Goal: Task Accomplishment & Management: Manage account settings

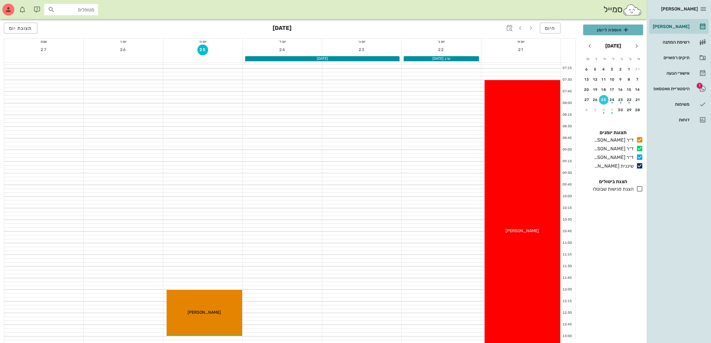
click at [613, 30] on span "הוספה ליומן" at bounding box center [613, 29] width 50 height 7
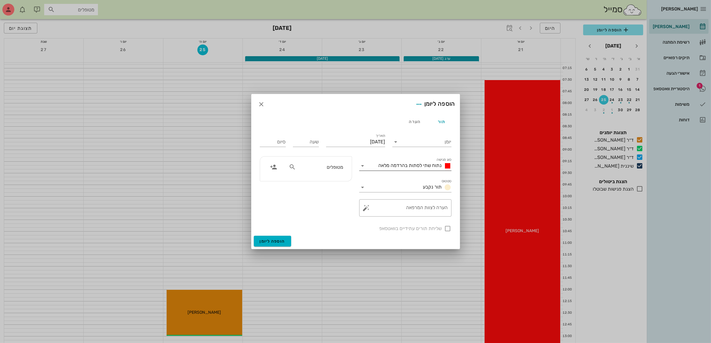
click at [412, 166] on span "נתוח שתי לסתות בהרדמה מלאה" at bounding box center [410, 166] width 63 height 6
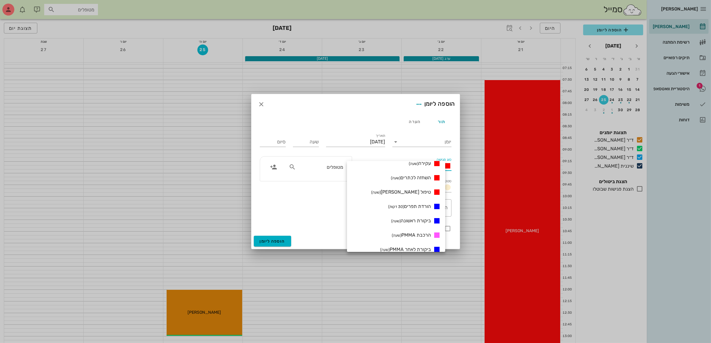
scroll to position [112, 0]
click at [419, 136] on div "יומן" at bounding box center [422, 140] width 59 height 13
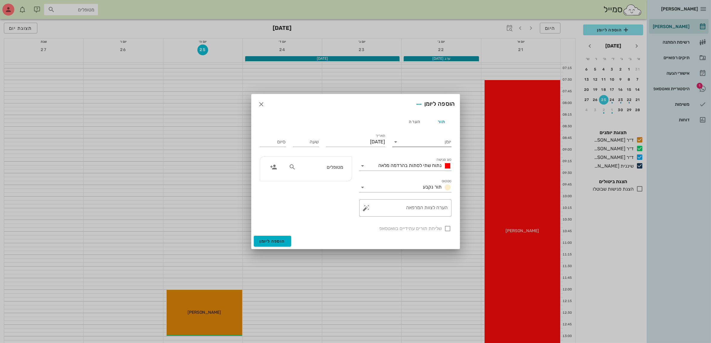
scroll to position [0, 0]
click at [396, 142] on icon at bounding box center [396, 141] width 7 height 7
click at [422, 174] on div "ד״ר [PERSON_NAME]" at bounding box center [423, 175] width 53 height 6
click at [409, 168] on span "נתוח שתי לסתות בהרדמה מלאה" at bounding box center [410, 166] width 63 height 6
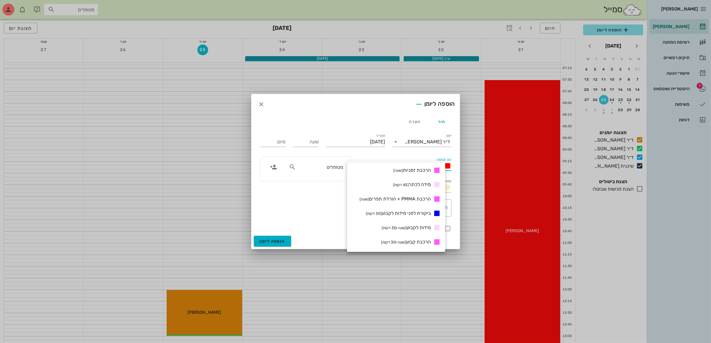
scroll to position [224, 0]
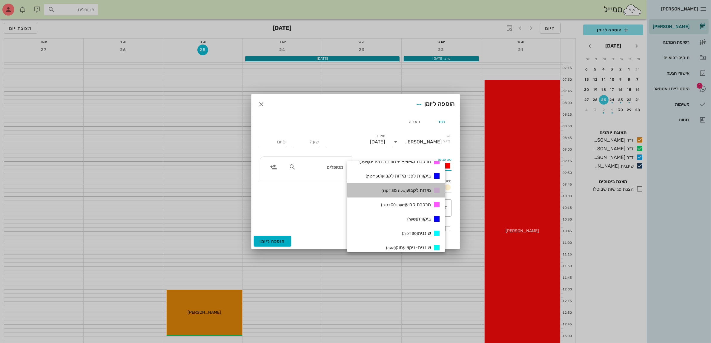
click at [424, 188] on span "מידות לקבוע (שעה ו30 דקות)" at bounding box center [406, 190] width 49 height 6
type input "01:30"
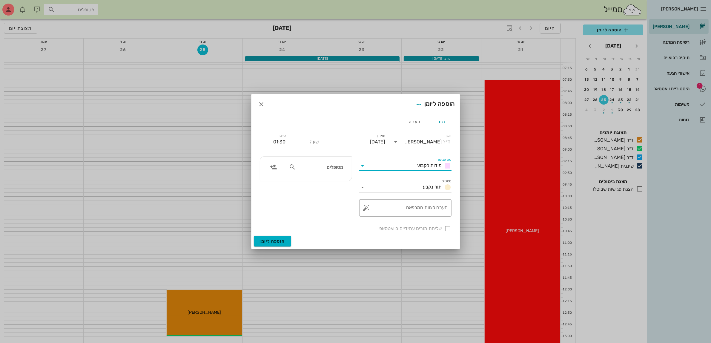
click at [356, 144] on input "[DATE]" at bounding box center [355, 142] width 59 height 10
click at [388, 157] on icon "חודש שעבר" at bounding box center [387, 156] width 7 height 7
click at [319, 158] on icon "חודש הבא" at bounding box center [320, 156] width 7 height 7
click at [344, 178] on div "4" at bounding box center [343, 179] width 10 height 4
type input "[DATE]"
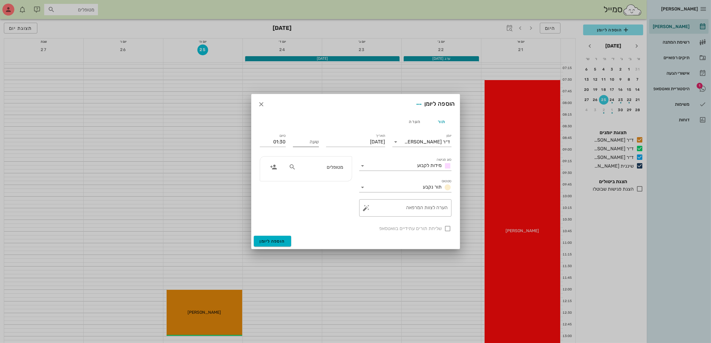
click at [310, 142] on input "שעה" at bounding box center [306, 142] width 26 height 10
type input "08:00"
click at [281, 143] on input "09:30" at bounding box center [273, 142] width 26 height 10
click at [274, 178] on div "09:00 (שעה)" at bounding box center [256, 180] width 37 height 5
type input "09:00"
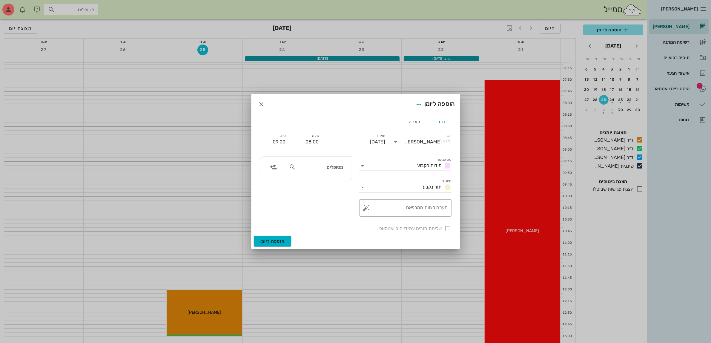
click at [299, 169] on input "מטופלים" at bounding box center [320, 167] width 46 height 8
type input "ליא"
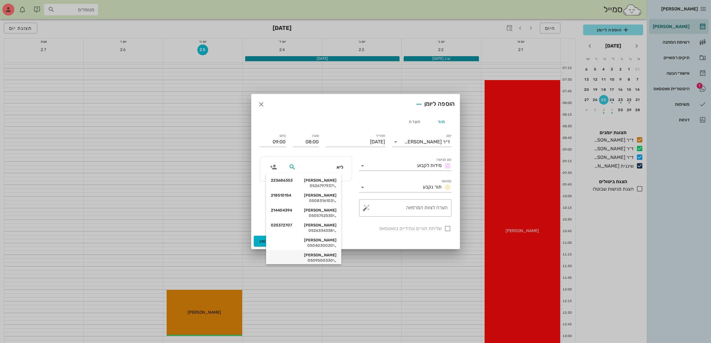
click at [329, 255] on div "[PERSON_NAME]" at bounding box center [304, 255] width 66 height 5
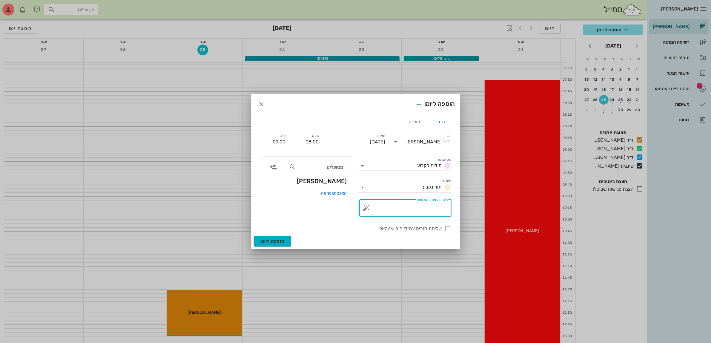
click at [403, 211] on textarea "הערה לצוות המרפאה" at bounding box center [408, 209] width 80 height 14
type textarea "מידות לקבוע"
click at [449, 231] on div at bounding box center [448, 228] width 10 height 10
checkbox input "true"
click at [264, 243] on span "הוספה ליומן" at bounding box center [272, 241] width 25 height 5
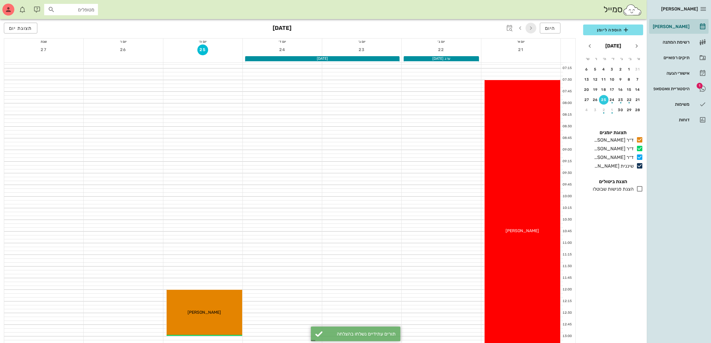
click at [531, 28] on icon "button" at bounding box center [531, 28] width 7 height 7
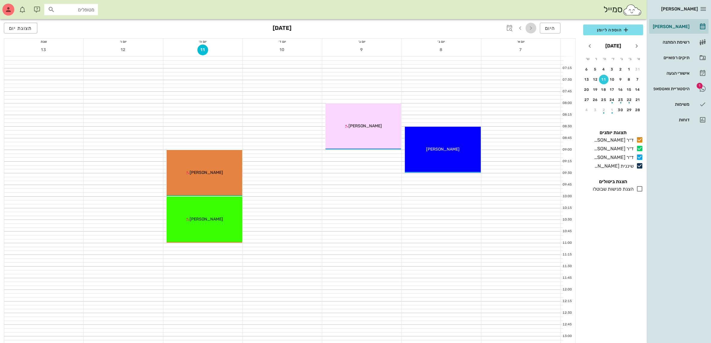
click at [531, 28] on icon "button" at bounding box center [531, 28] width 7 height 7
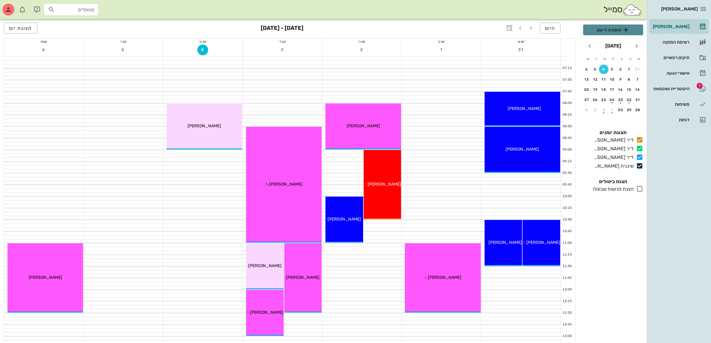
click at [605, 29] on span "הוספה ליומן" at bounding box center [613, 29] width 50 height 7
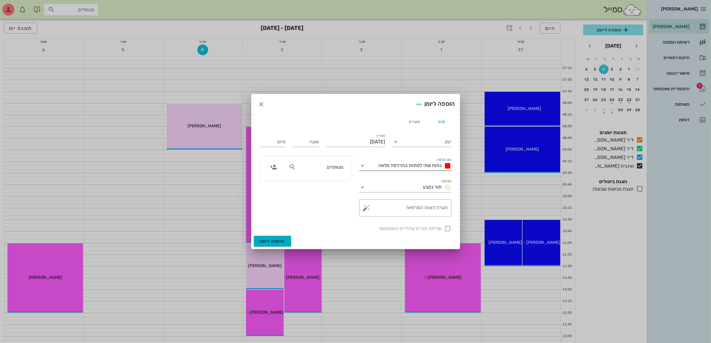
click at [407, 164] on span "נתוח שתי לסתות בהרדמה מלאה" at bounding box center [410, 166] width 63 height 6
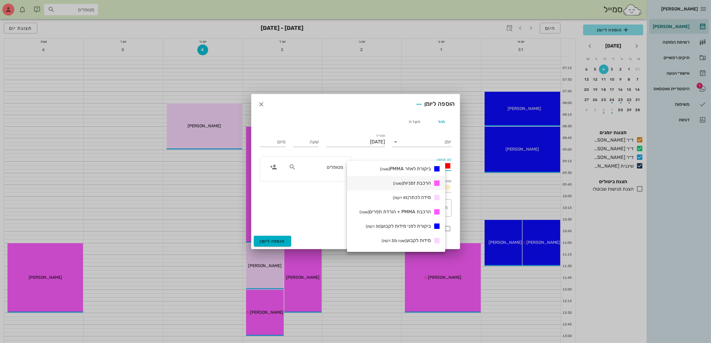
scroll to position [187, 0]
click at [421, 228] on span "מידות לקבוע (שעה ו30 דקות)" at bounding box center [406, 228] width 49 height 6
type input "01:30"
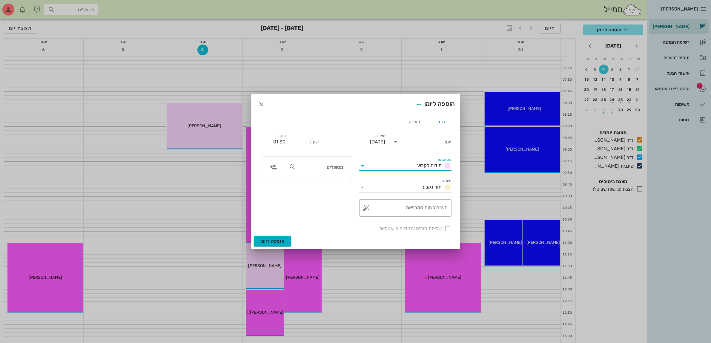
click at [432, 142] on input "יומן" at bounding box center [426, 142] width 51 height 10
drag, startPoint x: 432, startPoint y: 176, endPoint x: 404, endPoint y: 164, distance: 31.1
click at [432, 176] on div "ד״ר [PERSON_NAME]" at bounding box center [423, 175] width 53 height 6
click at [346, 143] on input "[DATE]" at bounding box center [355, 142] width 59 height 10
click at [355, 178] on div "3" at bounding box center [354, 179] width 10 height 4
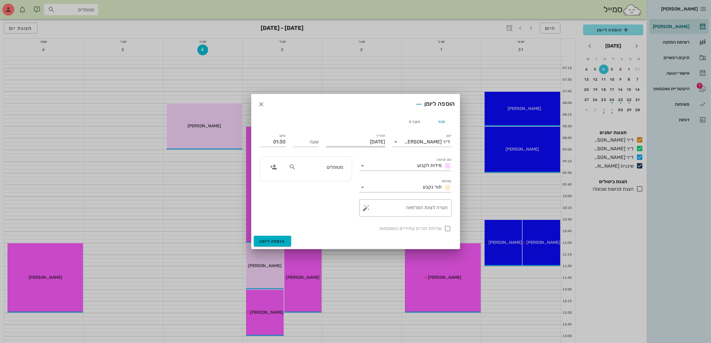
click at [367, 140] on input "[DATE]" at bounding box center [355, 142] width 59 height 10
click at [344, 179] on div "4" at bounding box center [343, 179] width 10 height 4
type input "[DATE]"
click at [314, 139] on div "שעה" at bounding box center [306, 142] width 26 height 10
type input "11:00"
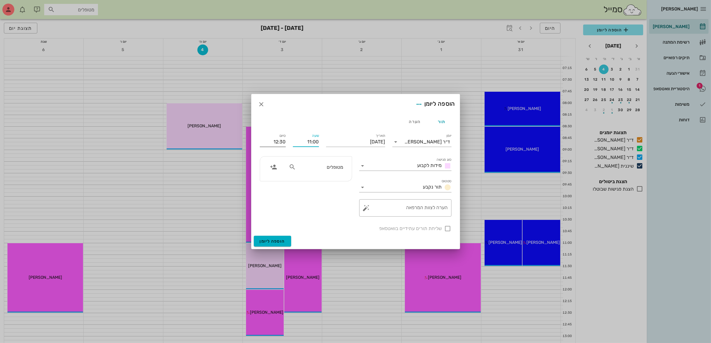
click at [282, 145] on input "12:30" at bounding box center [273, 142] width 26 height 10
drag, startPoint x: 280, startPoint y: 143, endPoint x: 287, endPoint y: 141, distance: 7.4
click at [287, 141] on div "סיום 12:30" at bounding box center [272, 141] width 33 height 24
type input "12:00"
click at [316, 168] on input "מטופלים" at bounding box center [320, 167] width 46 height 8
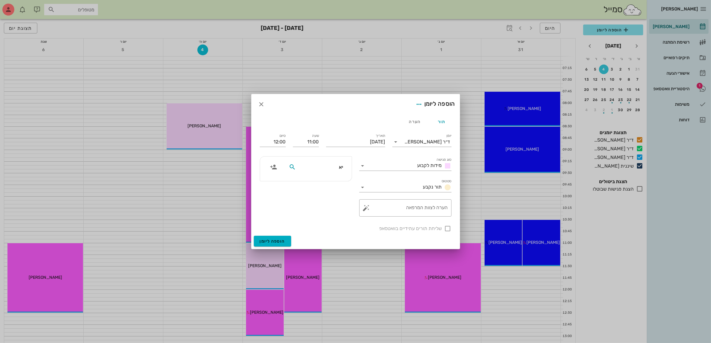
type input "יאי"
click at [333, 181] on div "[PERSON_NAME]" at bounding box center [320, 180] width 60 height 5
click at [448, 229] on div at bounding box center [448, 228] width 10 height 10
checkbox input "true"
click at [270, 239] on span "הוספה ליומן" at bounding box center [272, 241] width 25 height 5
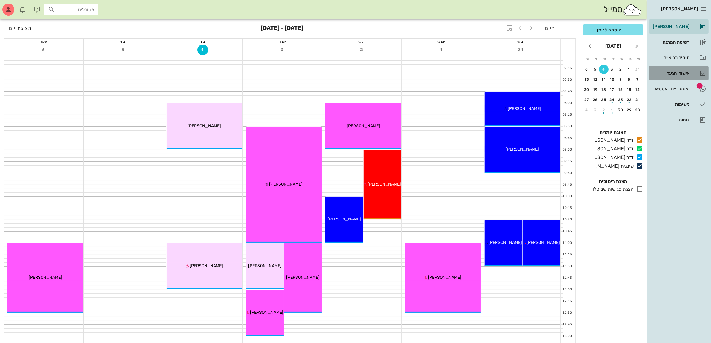
click at [680, 71] on div "אישורי הגעה" at bounding box center [671, 73] width 38 height 5
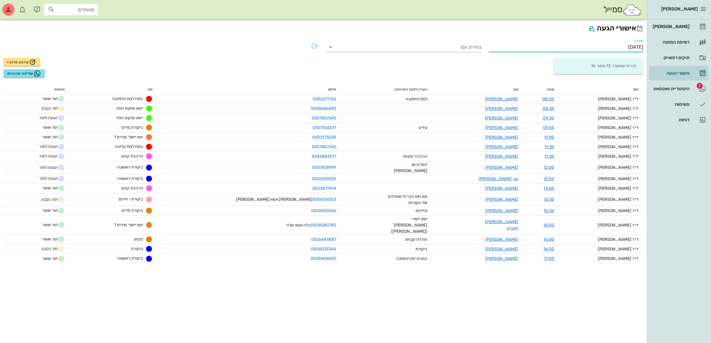
click at [618, 47] on input "[DATE]" at bounding box center [566, 47] width 155 height 10
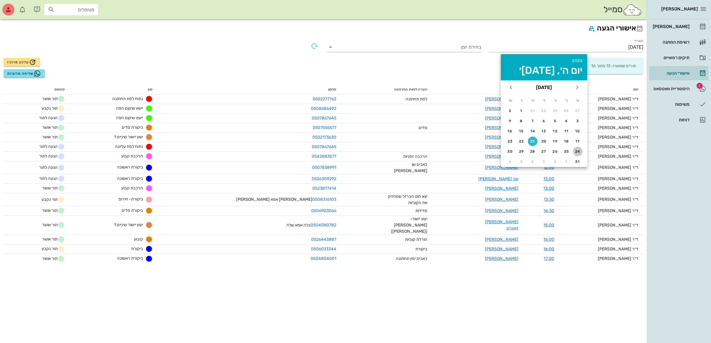
click at [578, 147] on button "24" at bounding box center [578, 152] width 10 height 10
type input "[DATE]"
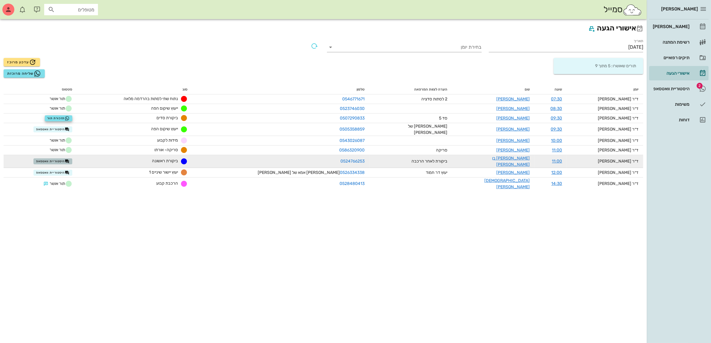
click at [68, 159] on span "היסטוריית וואטסאפ" at bounding box center [52, 161] width 33 height 5
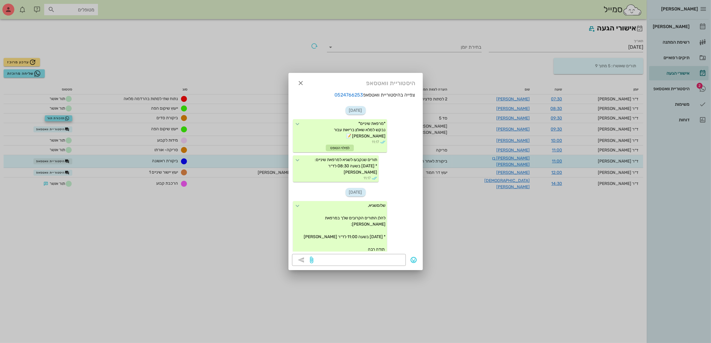
scroll to position [65, 0]
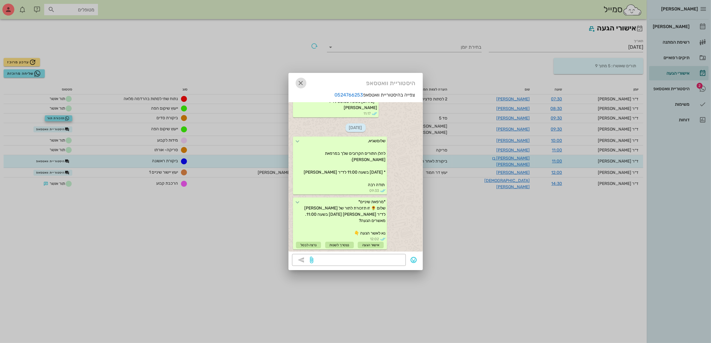
drag, startPoint x: 304, startPoint y: 82, endPoint x: 292, endPoint y: 87, distance: 12.8
click at [304, 82] on icon "button" at bounding box center [301, 82] width 7 height 7
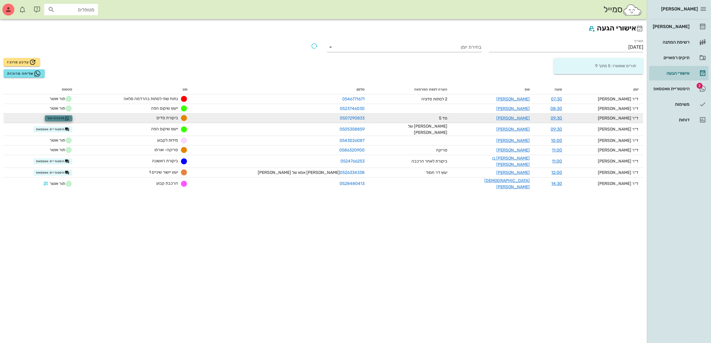
click at [70, 117] on span "תזכורת תור" at bounding box center [58, 118] width 22 height 5
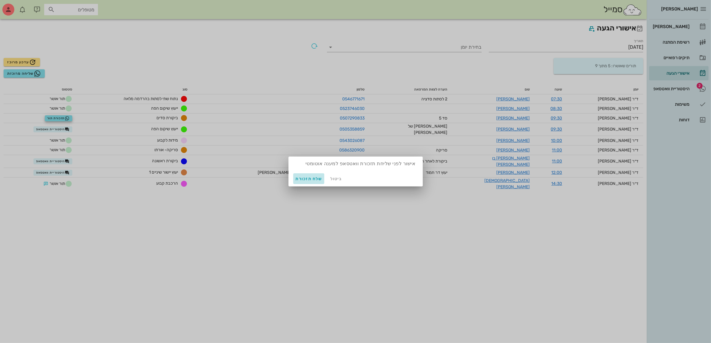
click at [314, 179] on span "שלח תזכורת" at bounding box center [309, 178] width 27 height 5
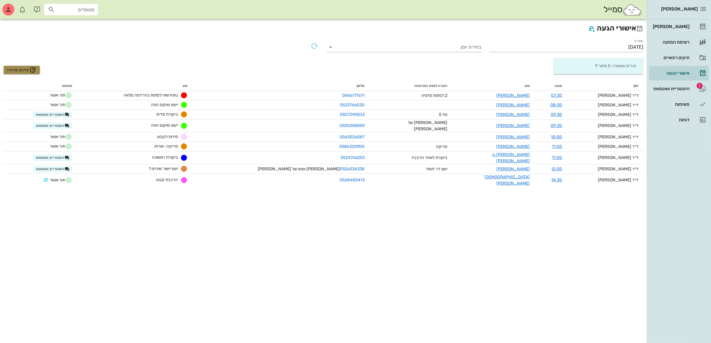
click at [18, 68] on span "עדכון מרוכז" at bounding box center [21, 69] width 29 height 7
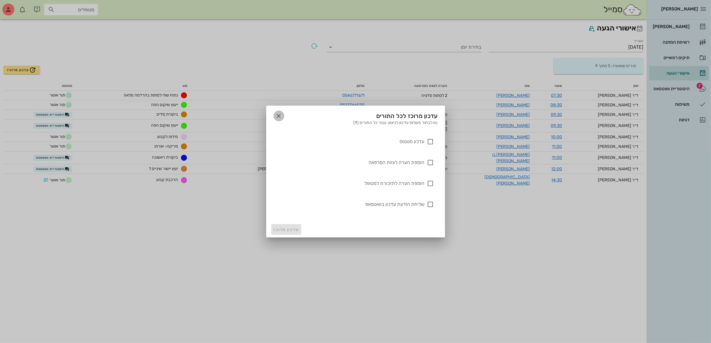
click at [278, 117] on icon "button" at bounding box center [278, 115] width 7 height 7
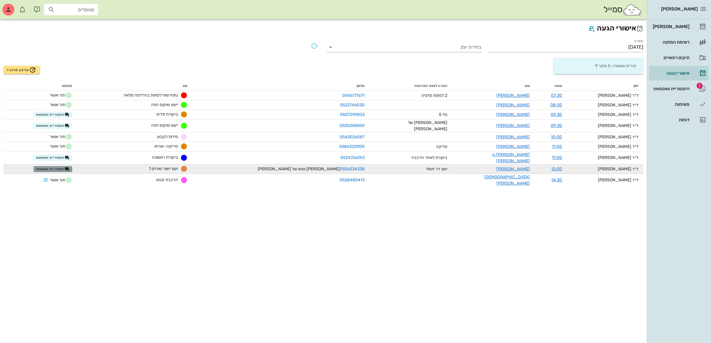
click at [70, 167] on span "היסטוריית וואטסאפ" at bounding box center [52, 169] width 33 height 5
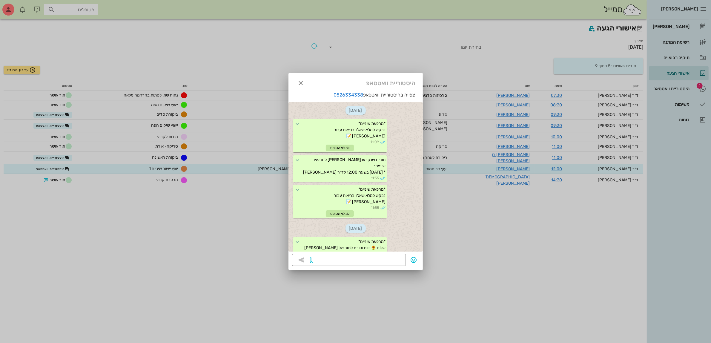
scroll to position [40, 0]
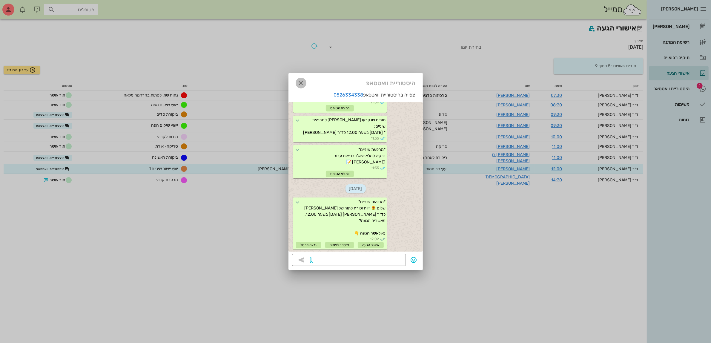
click at [303, 83] on icon "button" at bounding box center [301, 82] width 7 height 7
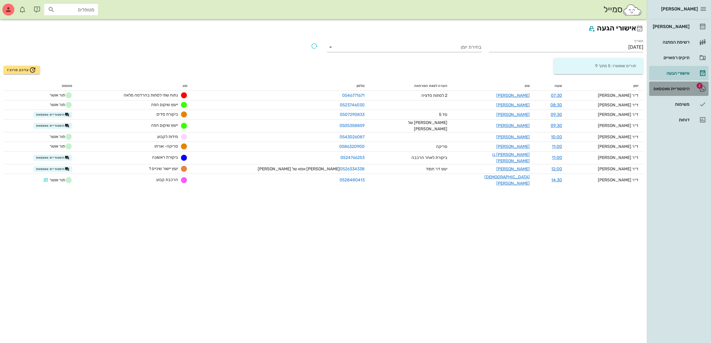
click at [676, 91] on div "היסטוריית וואטסאפ" at bounding box center [671, 88] width 38 height 5
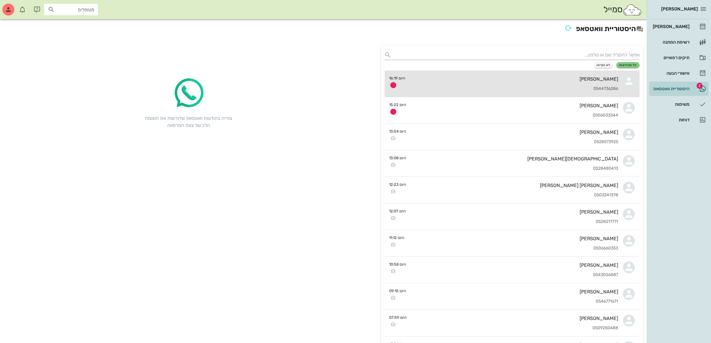
click at [578, 81] on div "[PERSON_NAME]" at bounding box center [515, 79] width 208 height 6
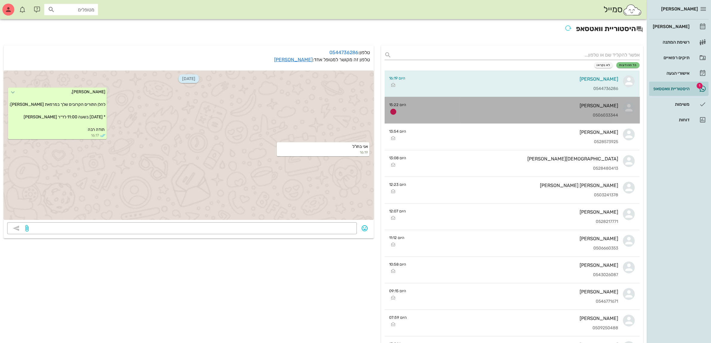
click at [580, 109] on div "[PERSON_NAME] 0506033344" at bounding box center [514, 110] width 207 height 26
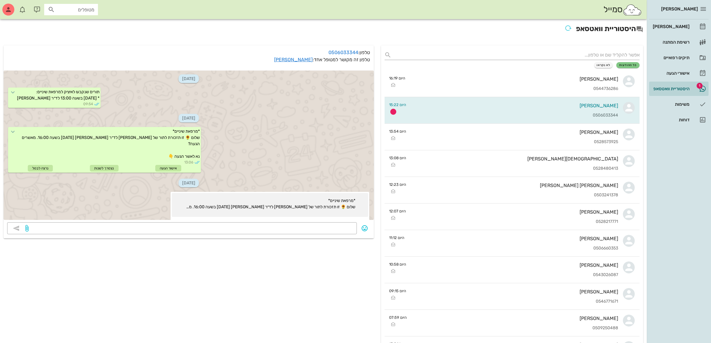
scroll to position [37, 0]
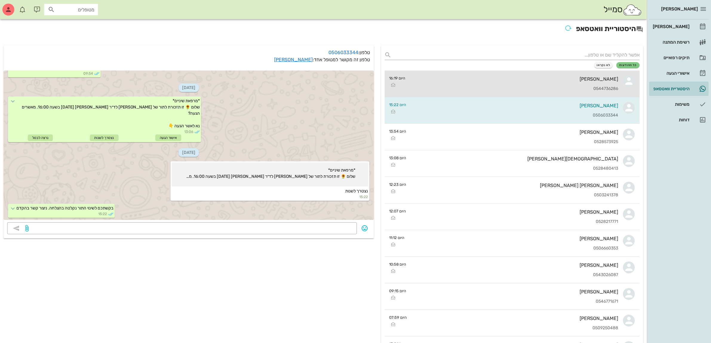
click at [474, 86] on div "0544736286" at bounding box center [515, 88] width 208 height 5
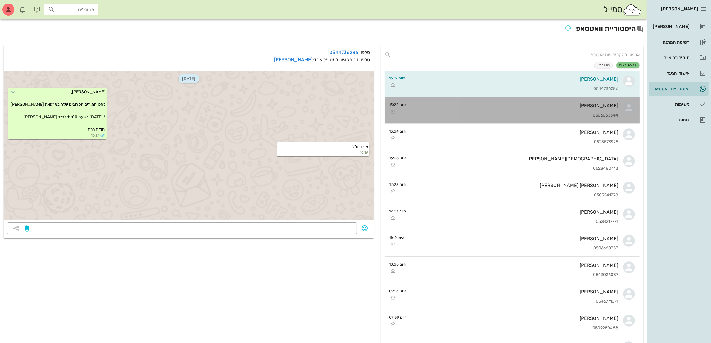
click at [492, 106] on div "[PERSON_NAME]" at bounding box center [514, 106] width 207 height 6
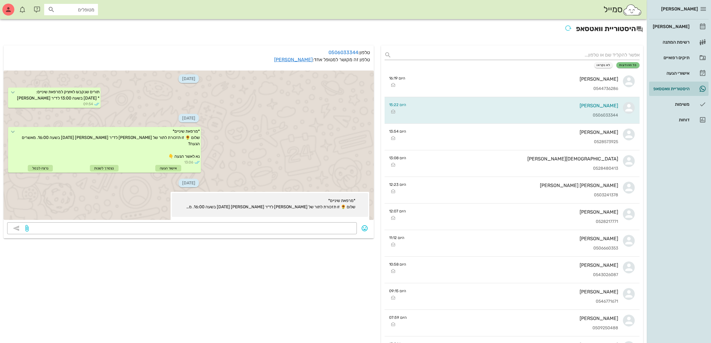
scroll to position [37, 0]
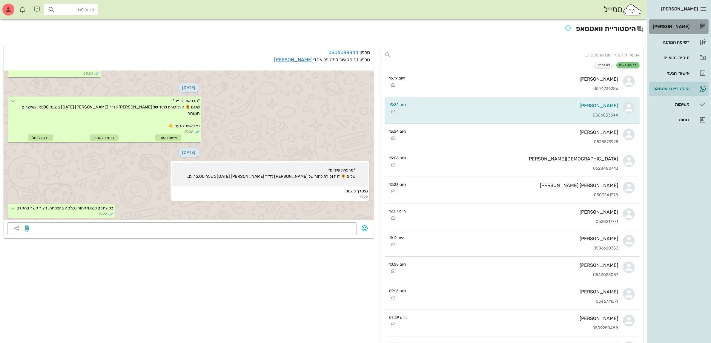
click at [673, 26] on div "[PERSON_NAME]" at bounding box center [671, 26] width 38 height 5
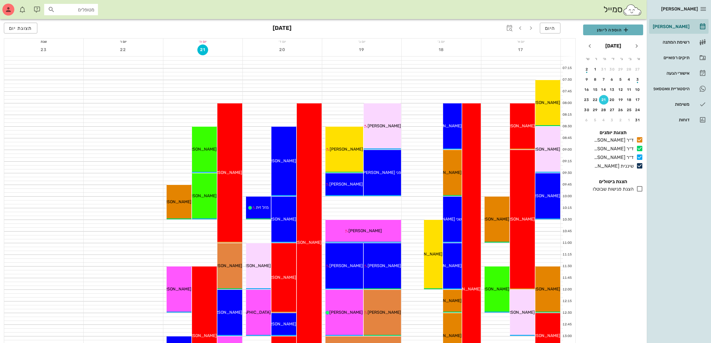
click at [605, 29] on span "הוספה ליומן" at bounding box center [613, 29] width 50 height 7
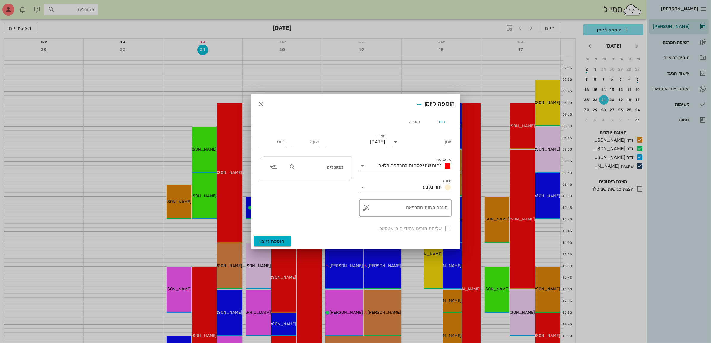
click at [432, 165] on span "נתוח שתי לסתות בהרדמה מלאה" at bounding box center [410, 166] width 63 height 6
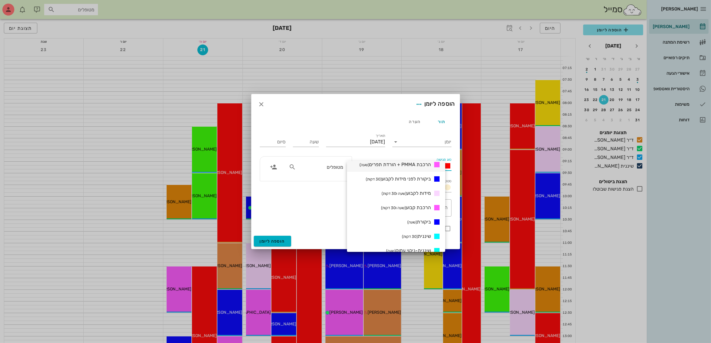
scroll to position [261, 0]
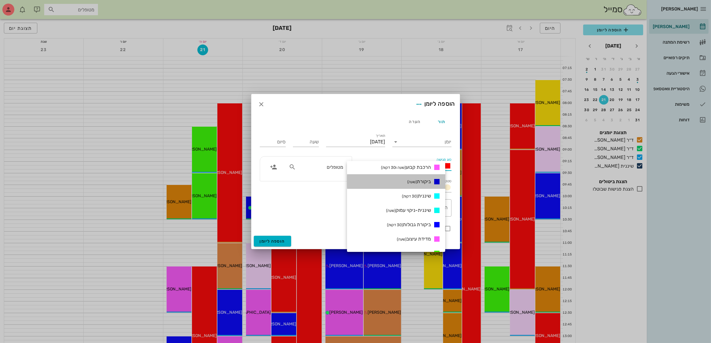
click at [428, 184] on div "ביקורת (שעה)" at bounding box center [423, 181] width 36 height 7
type input "01:00"
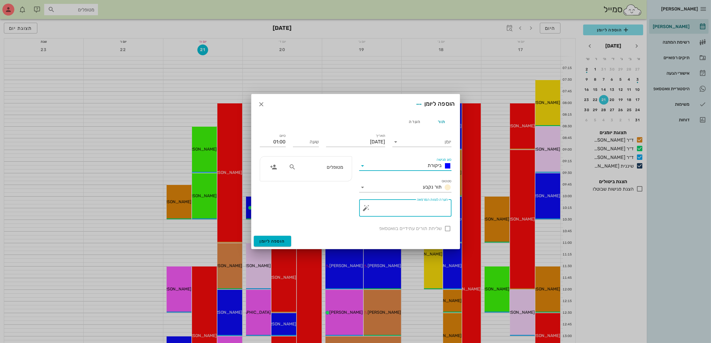
click at [420, 207] on textarea "הערה לצוות המרפאה" at bounding box center [408, 209] width 80 height 14
type textarea "כאבים"
click at [428, 140] on input "יומן" at bounding box center [426, 142] width 51 height 10
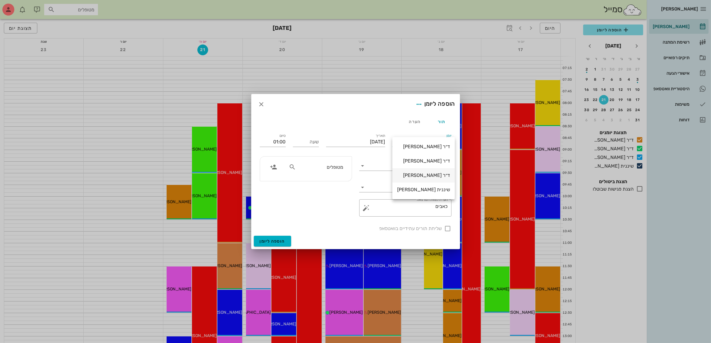
click at [417, 175] on div "ד״ר [PERSON_NAME]" at bounding box center [423, 175] width 53 height 6
click at [371, 144] on input "[DATE]" at bounding box center [355, 142] width 59 height 10
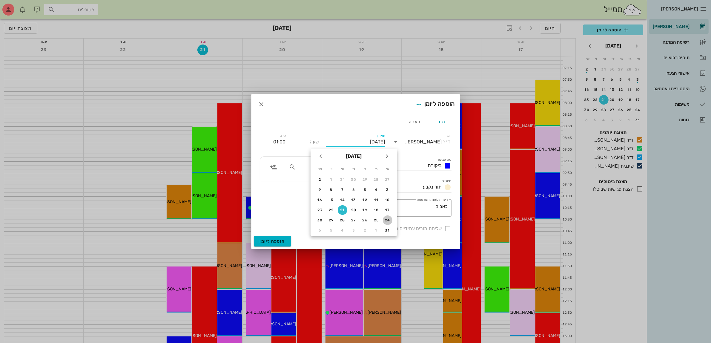
click at [388, 218] on div "24" at bounding box center [388, 220] width 10 height 4
type input "[DATE]"
click at [314, 141] on div "שעה" at bounding box center [306, 142] width 26 height 10
type input "09:00"
type input "10:00"
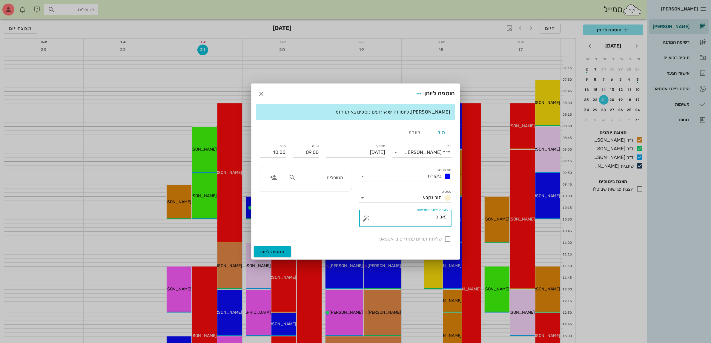
click at [416, 219] on textarea "כאבים" at bounding box center [408, 220] width 80 height 14
type textarea "כאבים בכתרים שנעשו"
click at [447, 241] on div "שליחת תורים עתידיים בוואטסאפ" at bounding box center [355, 239] width 199 height 16
click at [313, 182] on div "מטופלים" at bounding box center [316, 177] width 62 height 11
type input "[PERSON_NAME]"
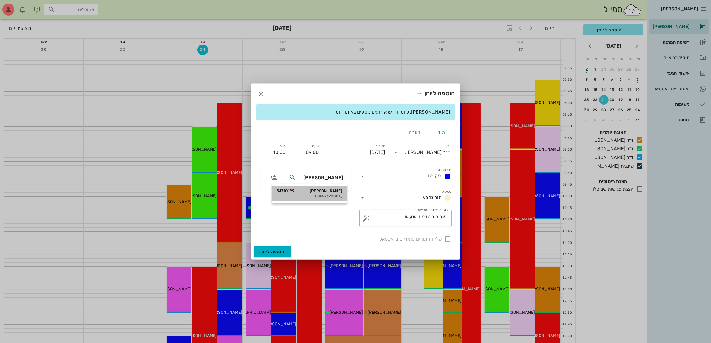
click at [320, 190] on div "[PERSON_NAME] 54710199" at bounding box center [310, 191] width 66 height 5
click at [449, 238] on div at bounding box center [448, 239] width 10 height 10
checkbox input "true"
click at [272, 252] on span "הוספה ליומן" at bounding box center [272, 251] width 25 height 5
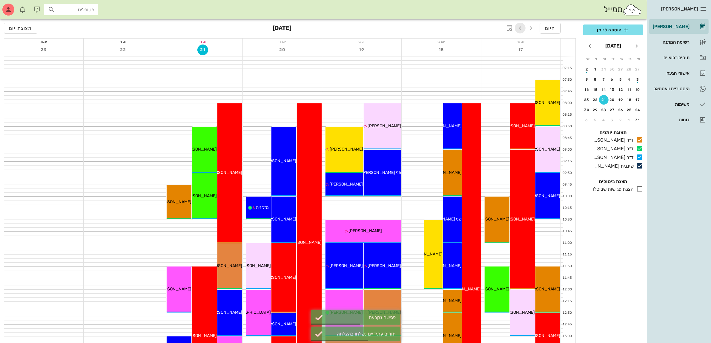
click at [520, 27] on icon "button" at bounding box center [520, 28] width 7 height 7
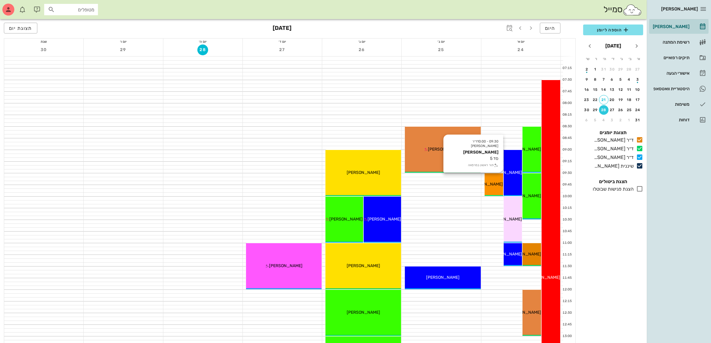
click at [490, 180] on div "09:30 - 10:00 ד״ר [PERSON_NAME] [PERSON_NAME] סד 5 תור ראשון במרפאה [PERSON_NAM…" at bounding box center [494, 184] width 19 height 23
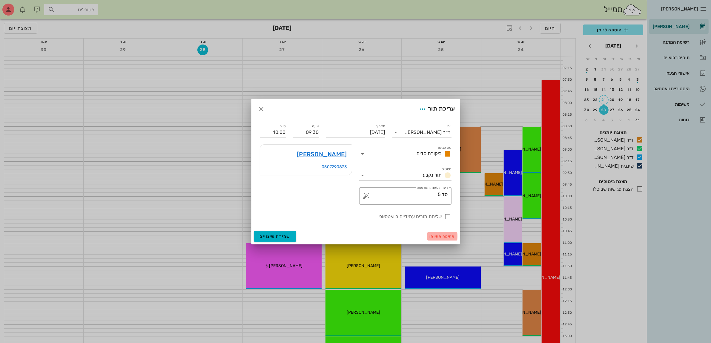
click at [432, 238] on span "מחיקה מהיומן" at bounding box center [442, 236] width 25 height 4
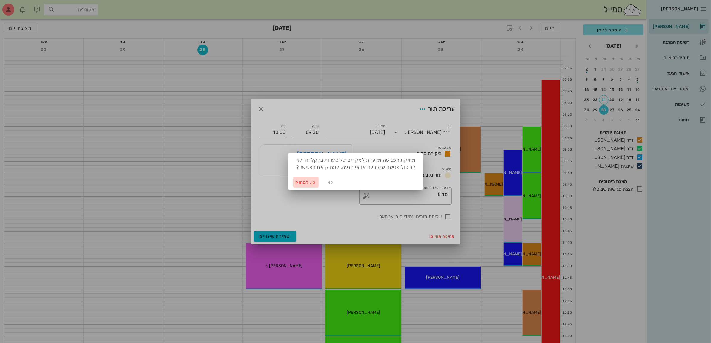
click at [310, 180] on span "כן. למחוק" at bounding box center [306, 182] width 21 height 5
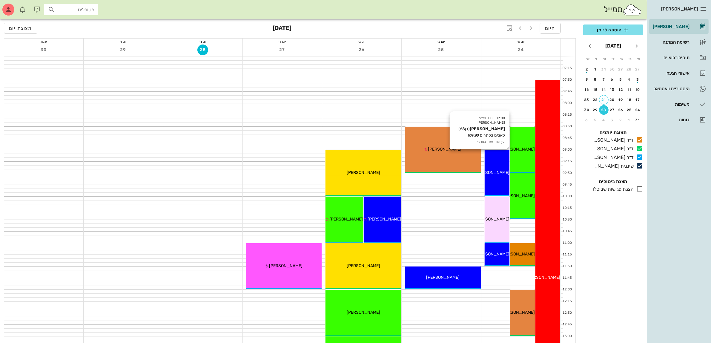
click at [495, 167] on div "09:00 - 10:00 ד״ר [PERSON_NAME] [PERSON_NAME] (בן 68 ) כאבים בכתרים שנעשו תור ר…" at bounding box center [497, 173] width 25 height 46
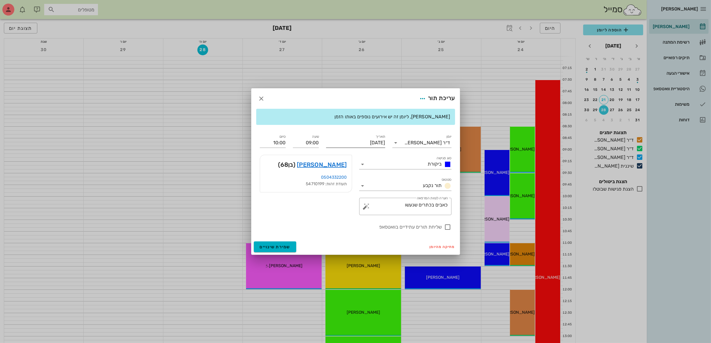
click at [357, 139] on input "[DATE]" at bounding box center [355, 143] width 59 height 10
click at [377, 215] on button "25" at bounding box center [377, 219] width 10 height 10
type input "[DATE]"
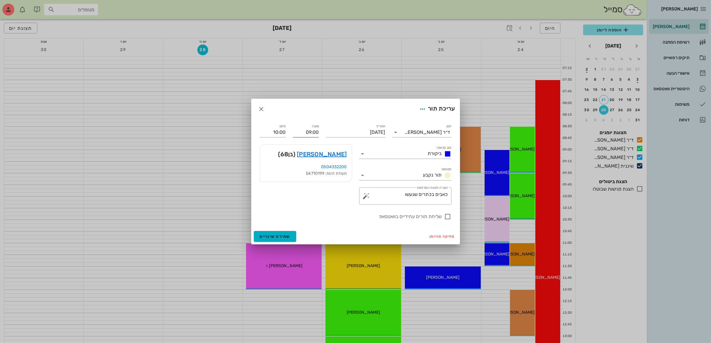
click at [316, 131] on input "09:00" at bounding box center [306, 133] width 26 height 10
click at [312, 177] on div "09:30" at bounding box center [306, 177] width 16 height 5
type input "09:30"
type input "10:30"
click at [282, 235] on span "שמירת שינויים" at bounding box center [275, 236] width 31 height 5
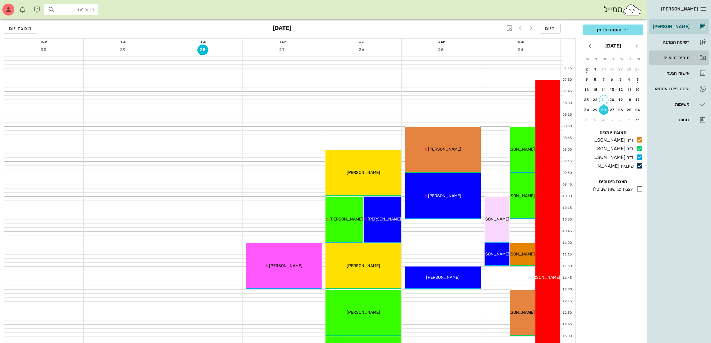
click at [670, 57] on div "תיקים רפואיים" at bounding box center [671, 57] width 38 height 5
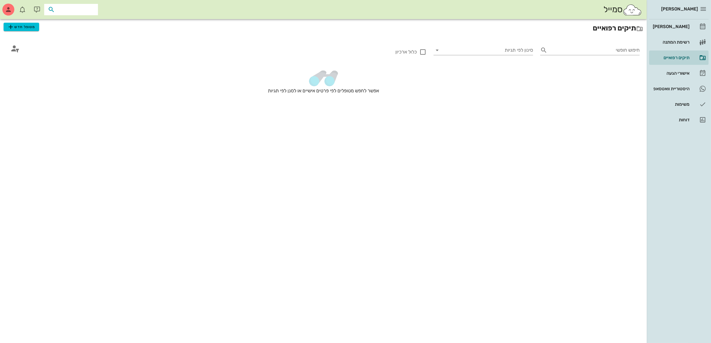
click at [66, 11] on input "text" at bounding box center [75, 10] width 38 height 8
type input "ש"
click at [13, 26] on icon "button" at bounding box center [10, 26] width 7 height 7
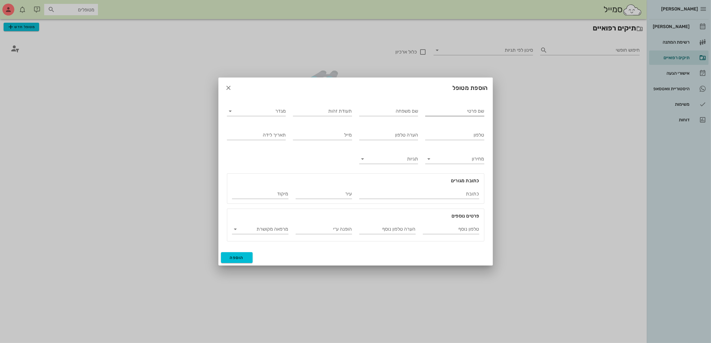
click at [440, 112] on input "שם פרטי" at bounding box center [454, 111] width 59 height 10
type input "[PERSON_NAME]"
click at [260, 110] on input "מגדר" at bounding box center [262, 111] width 50 height 10
click at [275, 114] on div "זכר" at bounding box center [256, 116] width 49 height 6
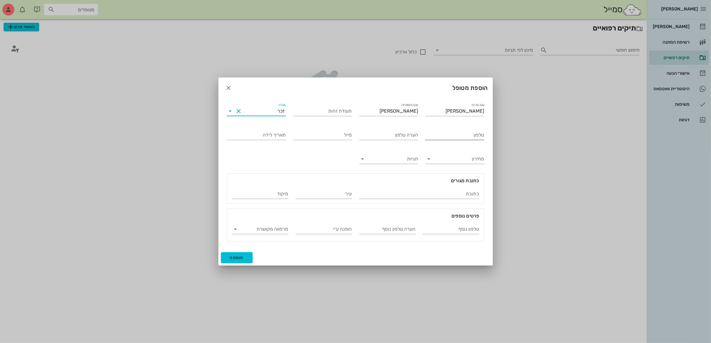
click at [446, 133] on input "טלפון" at bounding box center [454, 135] width 59 height 10
type input "054-3444535"
click at [276, 138] on input "תאריך לידה" at bounding box center [256, 135] width 59 height 10
type input "[DATE]"
click at [437, 195] on input "כתובת" at bounding box center [419, 194] width 120 height 10
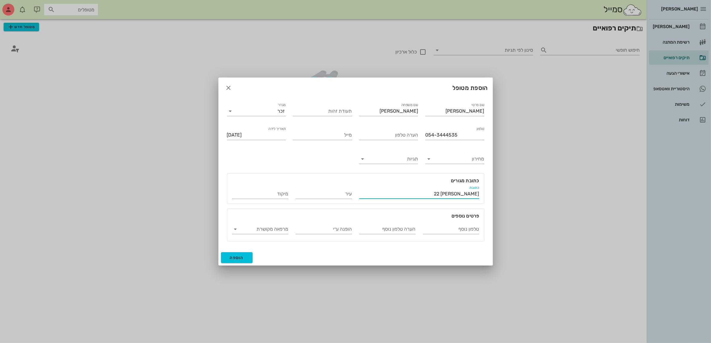
type input "[PERSON_NAME] 22"
type input "[GEOGRAPHIC_DATA]"
click at [238, 256] on span "הוספה" at bounding box center [237, 257] width 14 height 5
type input "[DATE]"
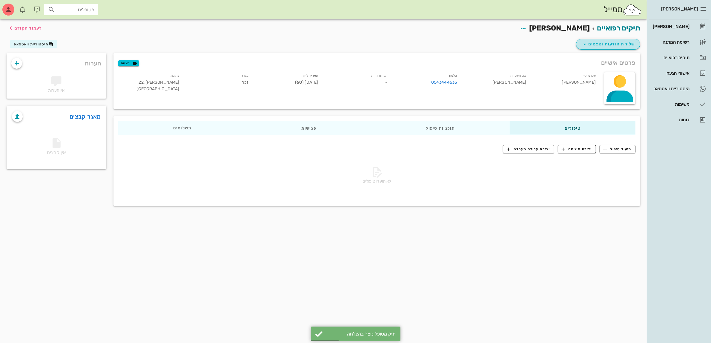
click at [613, 43] on span "שליחת הודעות וטפסים" at bounding box center [608, 44] width 54 height 7
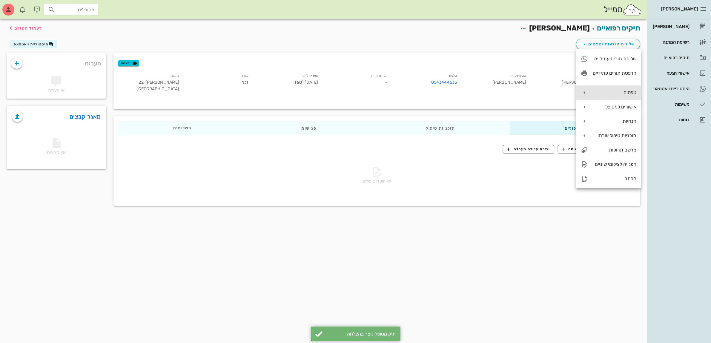
click at [622, 90] on div "טפסים" at bounding box center [615, 93] width 44 height 6
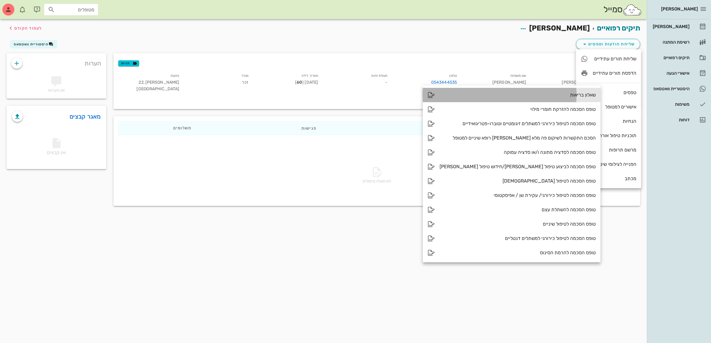
click at [549, 96] on div "שאלון בריאות" at bounding box center [518, 95] width 156 height 6
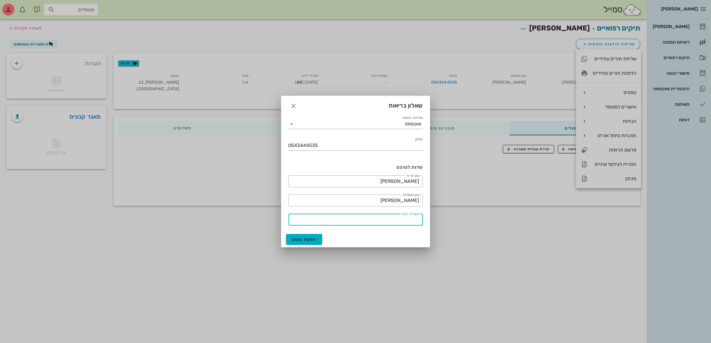
drag, startPoint x: 385, startPoint y: 216, endPoint x: 446, endPoint y: 220, distance: 61.4
click at [445, 220] on div "[PERSON_NAME] רשימת המתנה תיקים רפואיים אישורי הגעה היסטוריית וואטסאפ משימות דו…" at bounding box center [355, 171] width 711 height 343
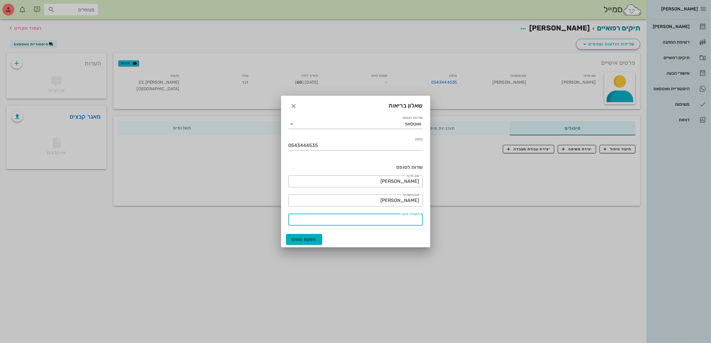
click at [383, 220] on input "תעודת זהות" at bounding box center [355, 220] width 127 height 10
drag, startPoint x: 386, startPoint y: 218, endPoint x: 443, endPoint y: 219, distance: 56.5
click at [443, 219] on div "[PERSON_NAME] רשימת המתנה תיקים רפואיים אישורי הגעה היסטוריית וואטסאפ משימות דו…" at bounding box center [355, 171] width 711 height 343
type input "059223305"
click at [298, 239] on span "הפקת טופס" at bounding box center [304, 239] width 25 height 5
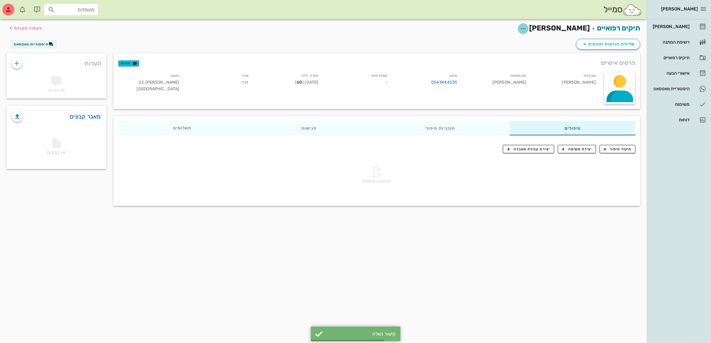
click at [527, 29] on icon "button" at bounding box center [523, 28] width 7 height 7
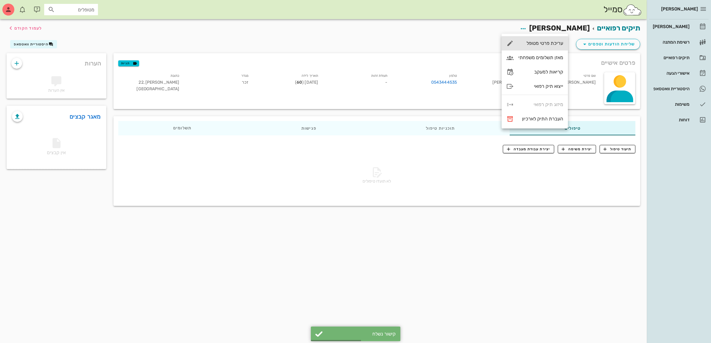
click at [547, 43] on div "עריכת פרטי מטופל" at bounding box center [541, 43] width 45 height 6
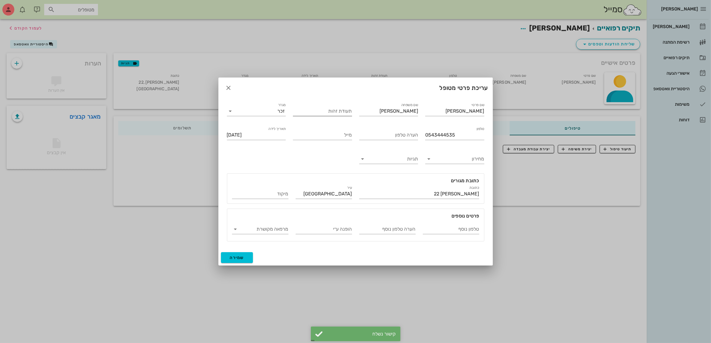
click at [342, 110] on input "תעודת זהות" at bounding box center [322, 111] width 59 height 10
paste input "059223305"
type input "059223305"
click at [244, 258] on span "שמירה" at bounding box center [237, 257] width 14 height 5
type input "[DATE]"
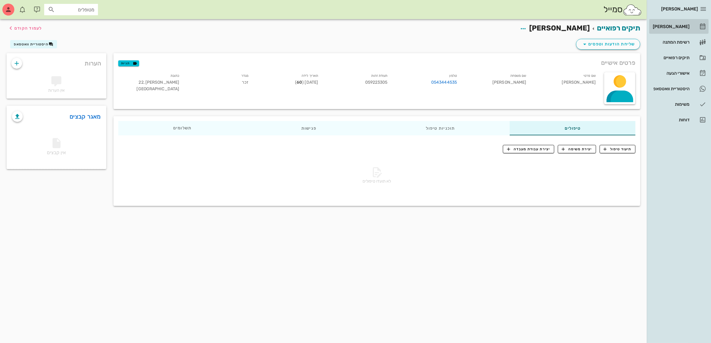
click at [671, 23] on div "[PERSON_NAME]" at bounding box center [671, 27] width 38 height 10
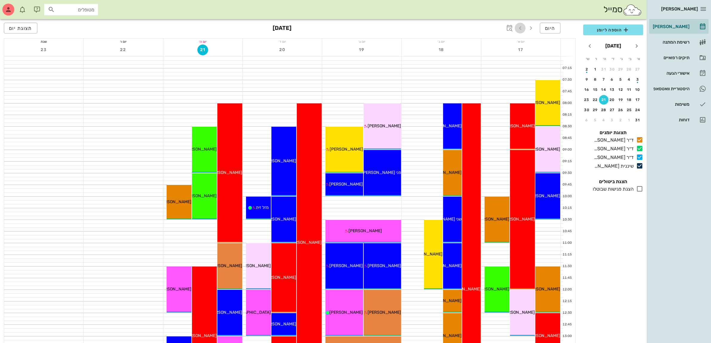
click at [520, 29] on icon "button" at bounding box center [520, 28] width 7 height 7
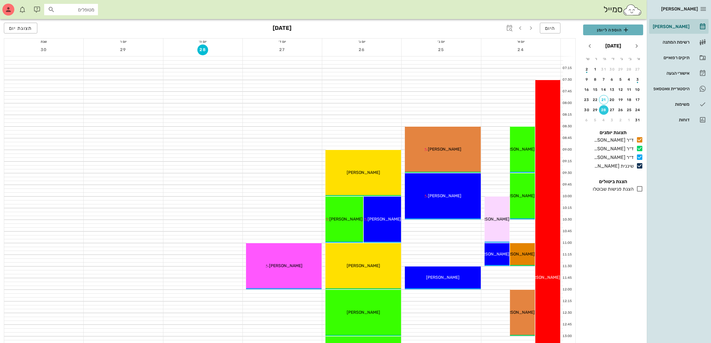
click at [620, 31] on span "הוספה ליומן" at bounding box center [613, 29] width 50 height 7
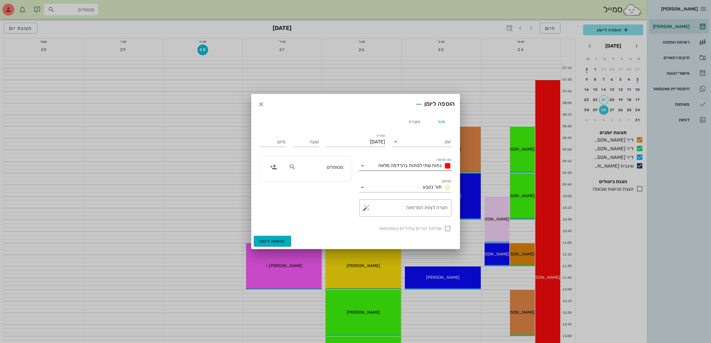
click at [402, 166] on span "נתוח שתי לסתות בהרדמה מלאה" at bounding box center [410, 166] width 63 height 6
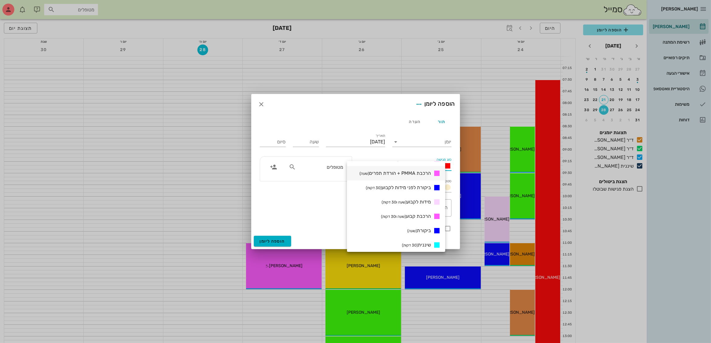
scroll to position [224, 0]
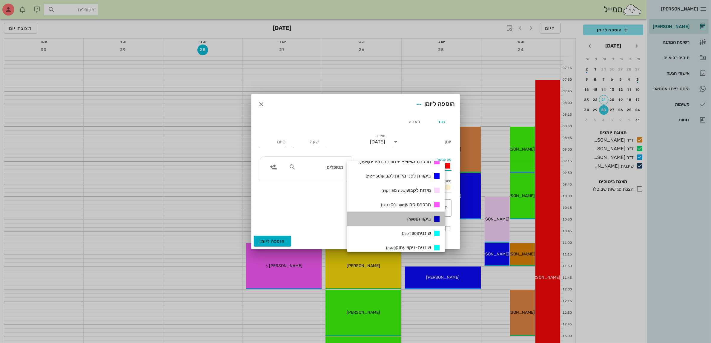
click at [411, 217] on div "ביקורת (שעה)" at bounding box center [423, 218] width 36 height 7
type input "01:00"
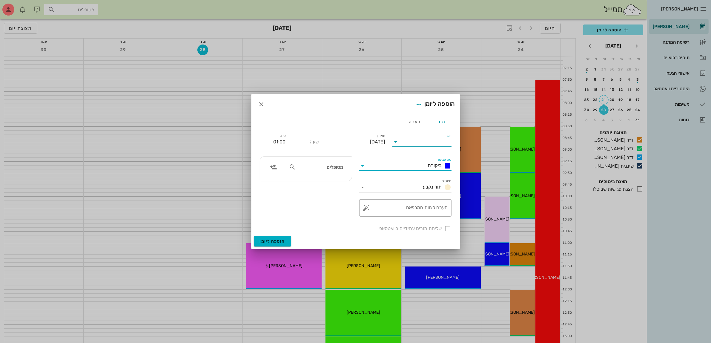
click at [423, 141] on input "יומן" at bounding box center [426, 142] width 51 height 10
click at [429, 174] on div "ד״ר [PERSON_NAME]" at bounding box center [423, 175] width 53 height 6
click at [365, 138] on input "[DATE]" at bounding box center [355, 142] width 59 height 10
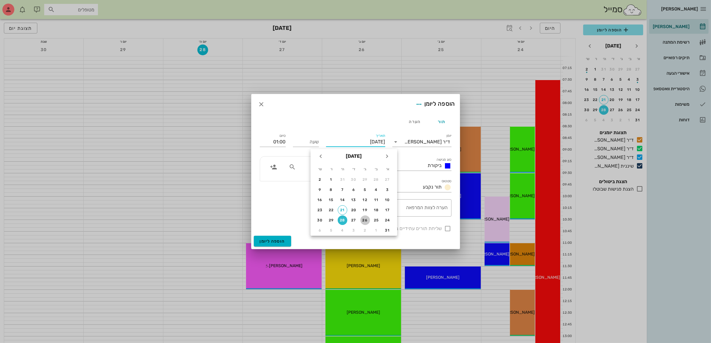
click at [365, 218] on div "26" at bounding box center [366, 220] width 10 height 4
type input "[DATE]"
click at [300, 143] on input "שעה" at bounding box center [306, 142] width 26 height 10
type input "15:00"
click at [254, 236] on button "הוספה ליומן" at bounding box center [272, 241] width 37 height 11
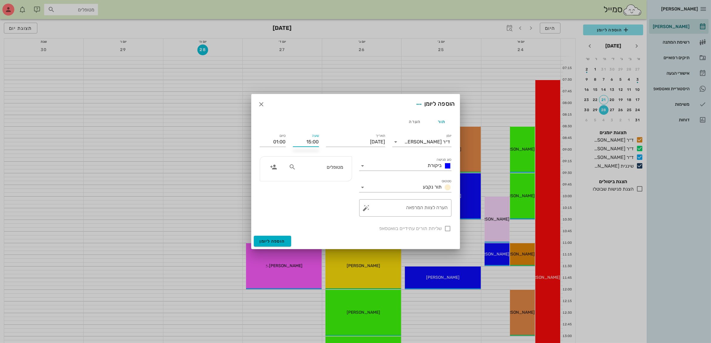
type input "16:00"
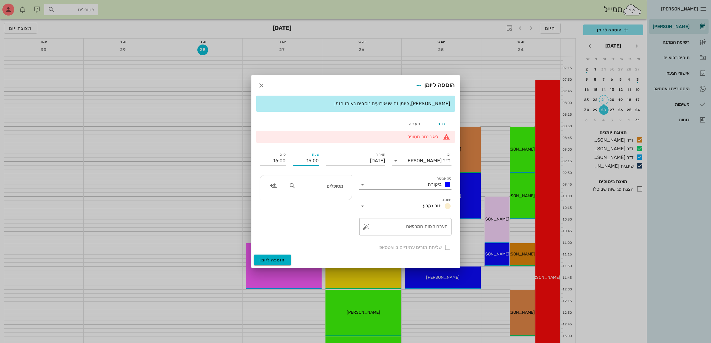
click at [323, 185] on input "מטופלים" at bounding box center [320, 186] width 46 height 8
type input "[PERSON_NAME] ר"
click at [328, 203] on div "0543444535" at bounding box center [314, 204] width 66 height 5
click at [393, 232] on textarea "הערה לצוות המרפאה" at bounding box center [408, 228] width 80 height 14
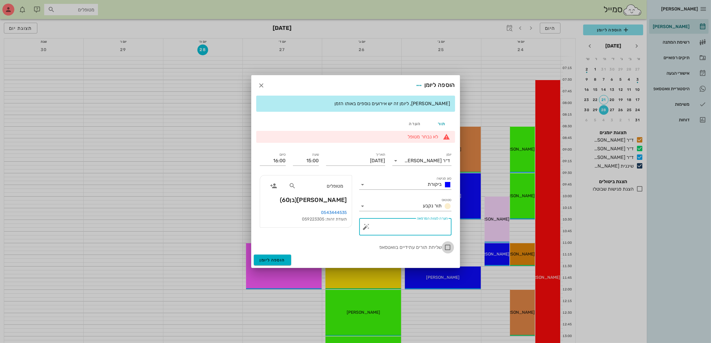
click at [447, 249] on div at bounding box center [448, 247] width 10 height 10
checkbox input "true"
click at [420, 228] on textarea "הערה לצוות המרפאה" at bounding box center [408, 228] width 80 height 14
type textarea "הדבקה 2 לסתות"
click at [275, 260] on span "הוספה ליומן" at bounding box center [272, 260] width 25 height 5
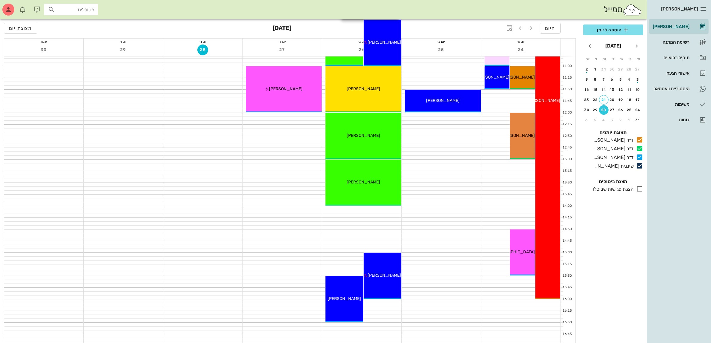
scroll to position [187, 0]
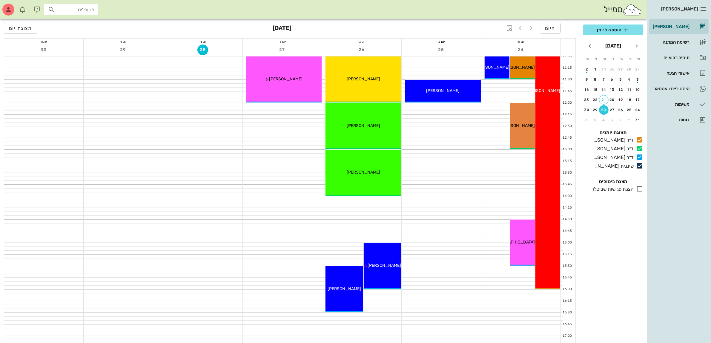
click at [69, 10] on input "מטופלים" at bounding box center [75, 10] width 38 height 8
type input "[PERSON_NAME]"
click at [81, 22] on div "[PERSON_NAME]" at bounding box center [79, 22] width 60 height 5
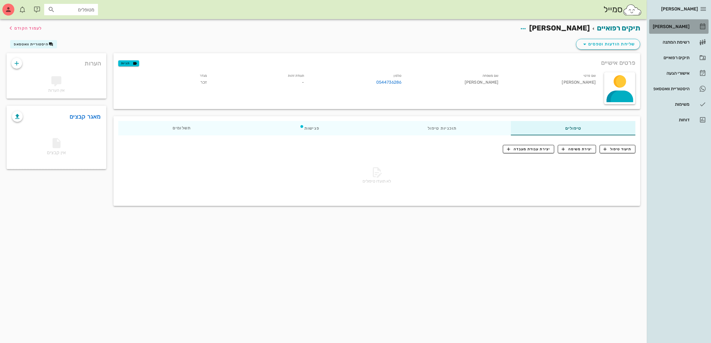
click at [675, 27] on div "[PERSON_NAME]" at bounding box center [671, 26] width 38 height 5
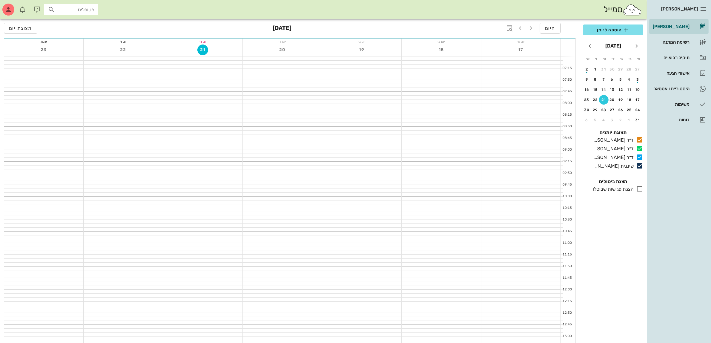
click at [82, 14] on div "מטופלים" at bounding box center [71, 9] width 54 height 11
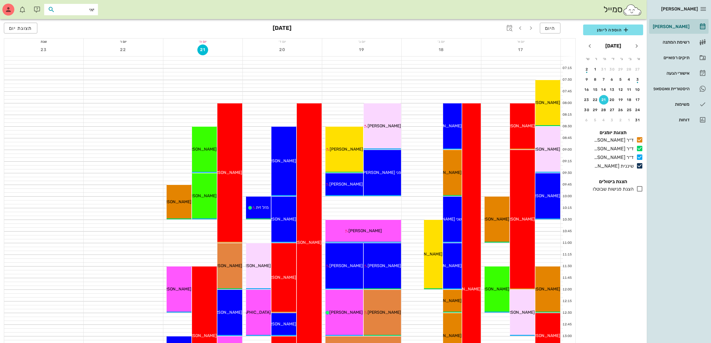
type input "[PERSON_NAME]"
click at [82, 20] on div "[PERSON_NAME]" at bounding box center [79, 22] width 60 height 5
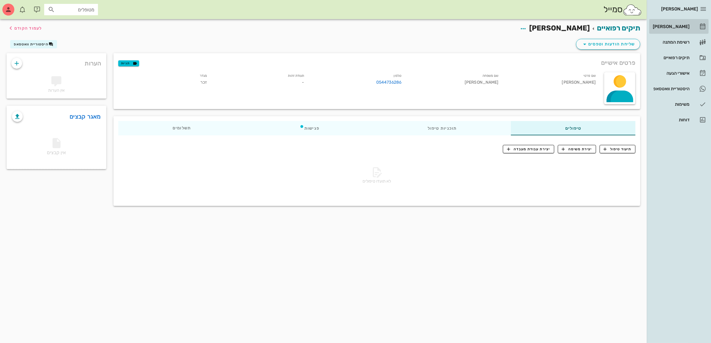
click at [681, 28] on div "[PERSON_NAME]" at bounding box center [671, 26] width 38 height 5
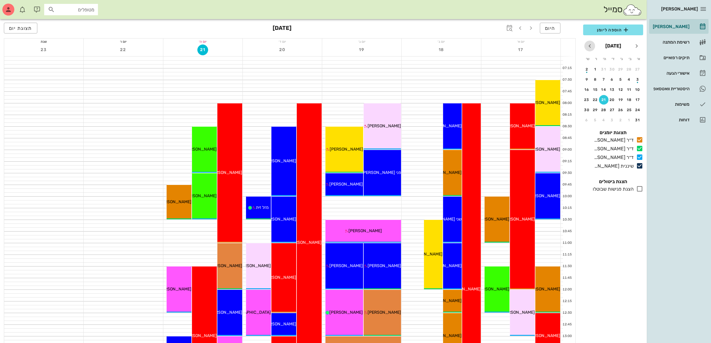
click at [589, 45] on icon "חודש הבא" at bounding box center [590, 45] width 7 height 7
click at [628, 77] on div "8" at bounding box center [630, 79] width 10 height 4
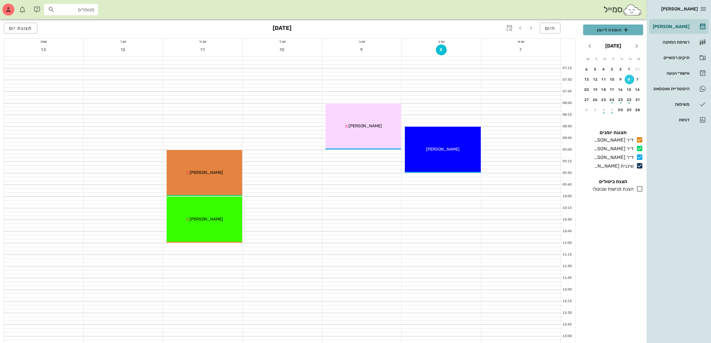
click at [618, 29] on span "הוספה ליומן" at bounding box center [613, 29] width 50 height 7
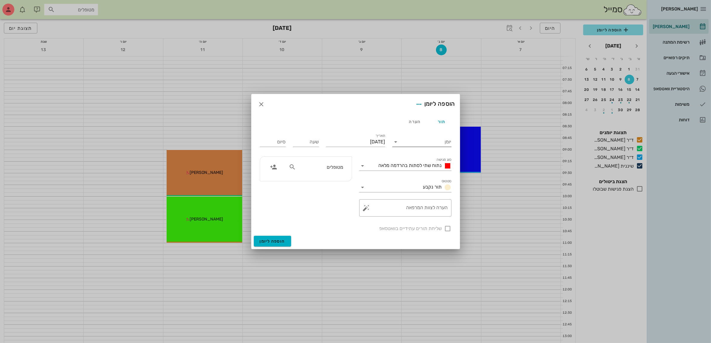
click at [402, 142] on input "יומן" at bounding box center [426, 142] width 51 height 10
click at [418, 173] on div "ד״ר [PERSON_NAME]" at bounding box center [423, 175] width 53 height 6
click at [431, 167] on span "נתוח שתי לסתות בהרדמה מלאה" at bounding box center [410, 166] width 63 height 6
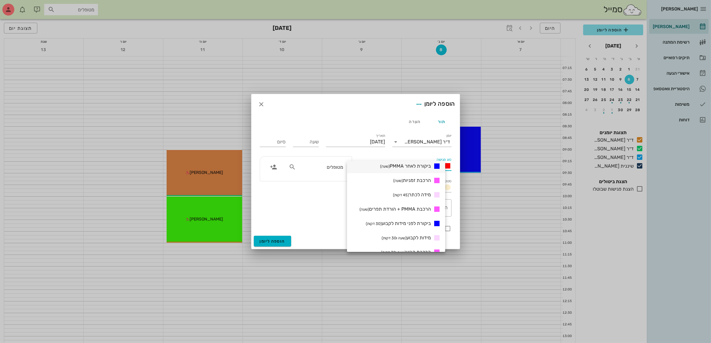
scroll to position [187, 0]
click at [426, 226] on span "מידות לקבוע (שעה ו30 דקות)" at bounding box center [406, 228] width 49 height 6
type input "01:30"
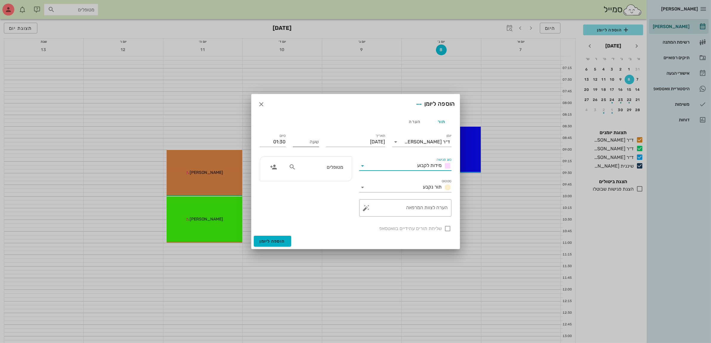
click at [310, 144] on input "שעה" at bounding box center [306, 142] width 26 height 10
type input "10:00"
click at [277, 145] on input "11:30" at bounding box center [273, 142] width 26 height 10
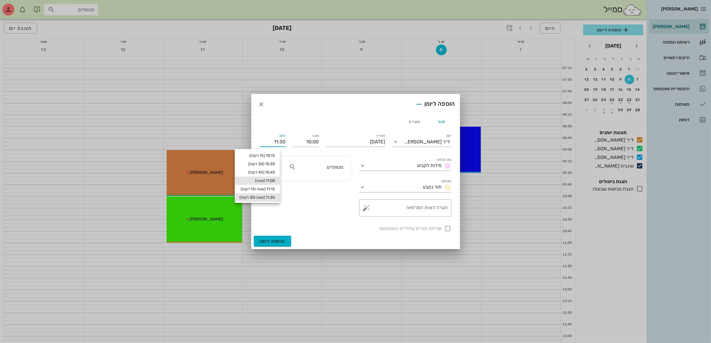
click at [275, 180] on div "11:00 (שעה)" at bounding box center [258, 180] width 36 height 5
type input "11:00"
click at [333, 160] on div "מטופלים" at bounding box center [306, 169] width 92 height 25
click at [329, 166] on input "מטופלים" at bounding box center [320, 167] width 46 height 8
type input "יאי"
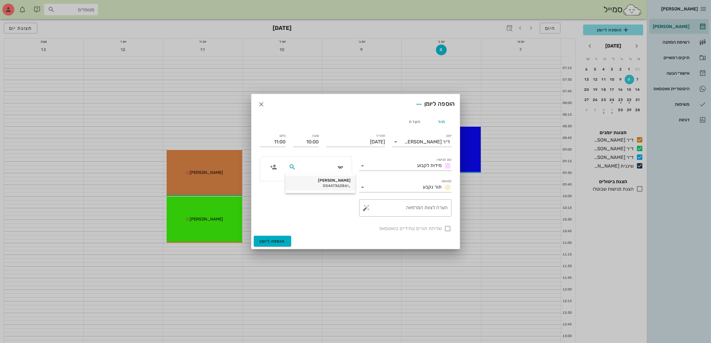
click at [331, 183] on div "[PERSON_NAME] 0544736286" at bounding box center [320, 183] width 60 height 15
click at [450, 228] on div at bounding box center [448, 228] width 10 height 10
checkbox input "true"
click at [274, 240] on span "הוספה ליומן" at bounding box center [272, 241] width 25 height 5
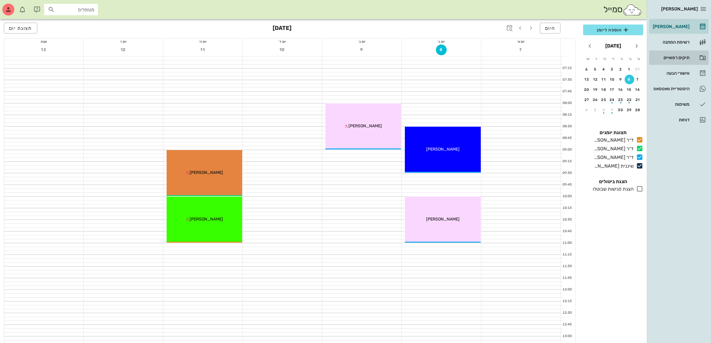
click at [674, 57] on div "תיקים רפואיים" at bounding box center [671, 57] width 38 height 5
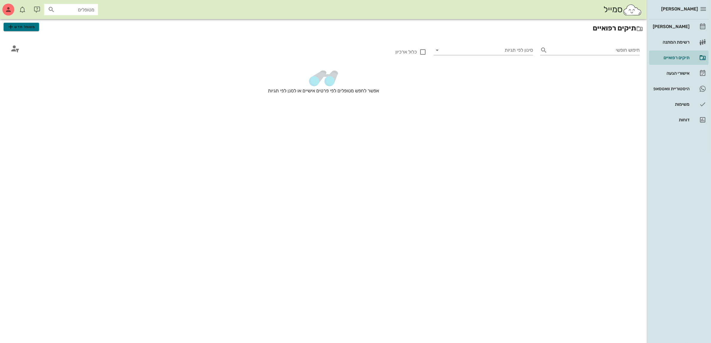
click at [25, 26] on span "מטופל חדש" at bounding box center [21, 26] width 28 height 7
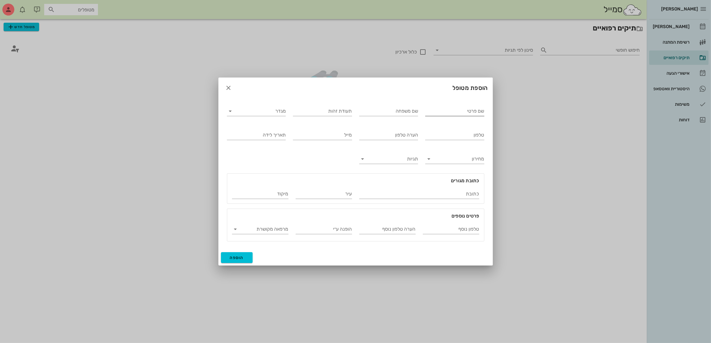
click at [431, 103] on div "שם פרטי" at bounding box center [454, 111] width 59 height 16
click at [429, 108] on input "שם פרטי" at bounding box center [454, 111] width 59 height 10
type input "[PERSON_NAME]"
click at [250, 111] on input "מגדר" at bounding box center [262, 111] width 50 height 10
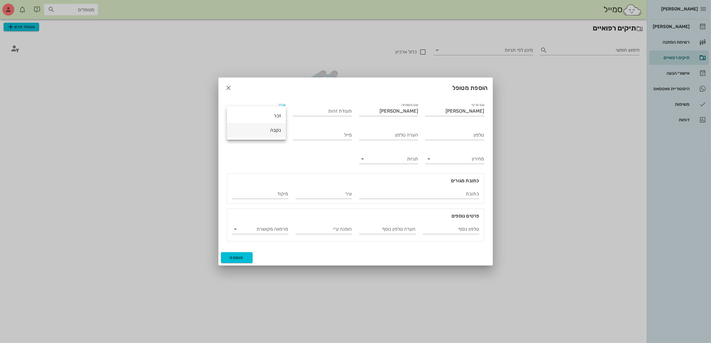
click at [265, 128] on div "נקבה" at bounding box center [256, 130] width 49 height 6
click at [462, 135] on input "טלפון" at bounding box center [454, 135] width 59 height 10
type input "052-8190905"
click at [238, 256] on span "הוספה" at bounding box center [237, 257] width 14 height 5
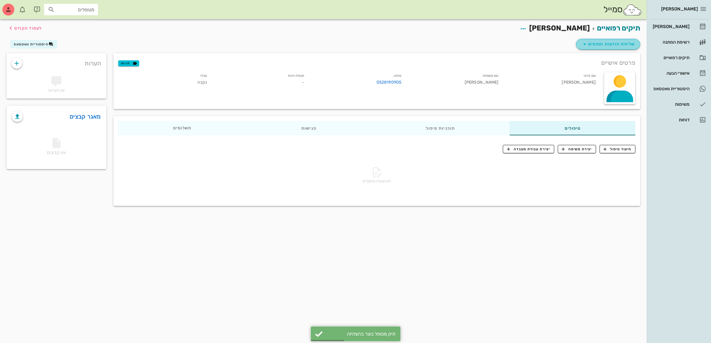
click at [604, 42] on span "שליחת הודעות וטפסים" at bounding box center [608, 44] width 54 height 7
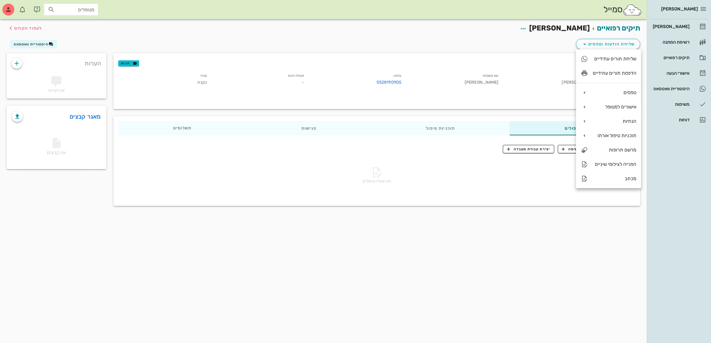
click at [504, 36] on div "תיקים רפואיים [PERSON_NAME] לעמוד הקודם" at bounding box center [323, 28] width 641 height 19
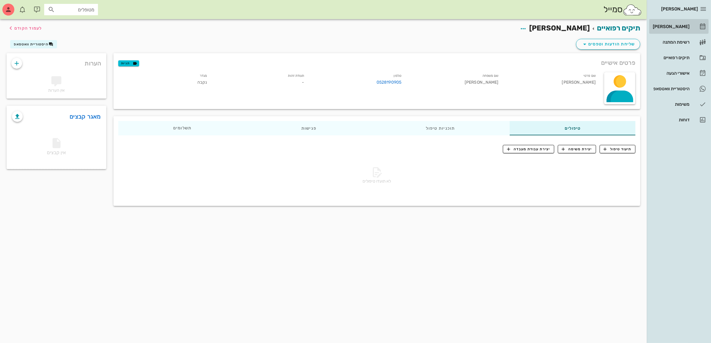
click at [680, 26] on div "[PERSON_NAME]" at bounding box center [671, 26] width 38 height 5
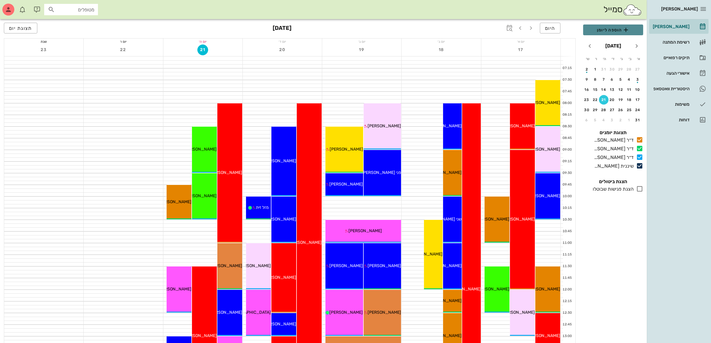
click at [612, 27] on span "הוספה ליומן" at bounding box center [613, 29] width 50 height 7
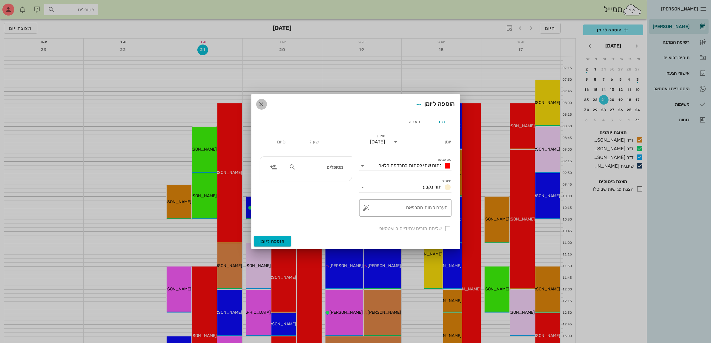
click at [262, 103] on icon "button" at bounding box center [261, 104] width 7 height 7
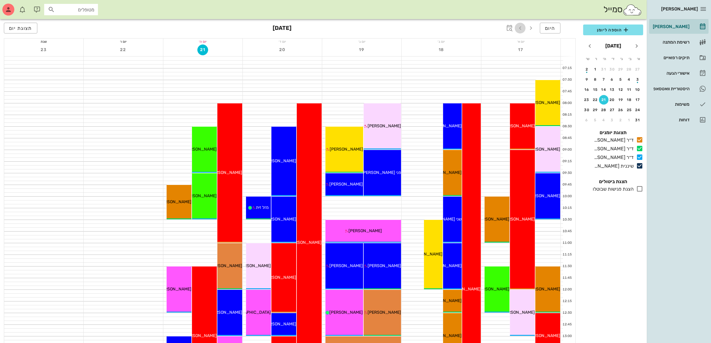
click at [521, 29] on icon "button" at bounding box center [520, 28] width 7 height 7
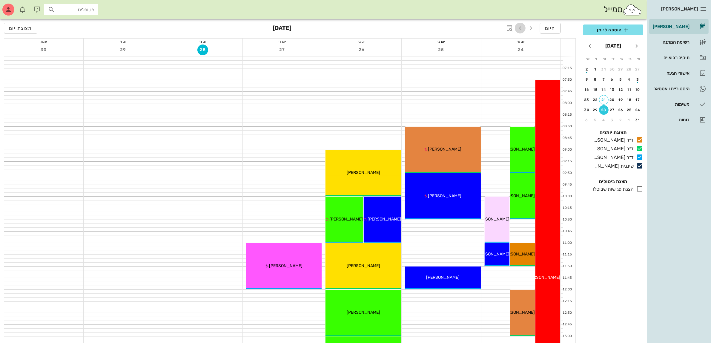
click at [521, 29] on icon "button" at bounding box center [520, 28] width 7 height 7
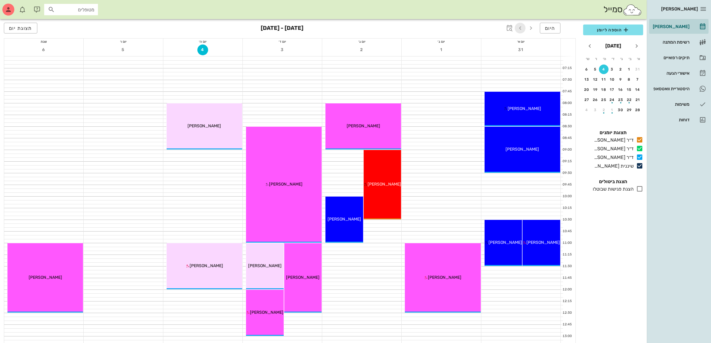
click at [521, 29] on icon "button" at bounding box center [520, 28] width 7 height 7
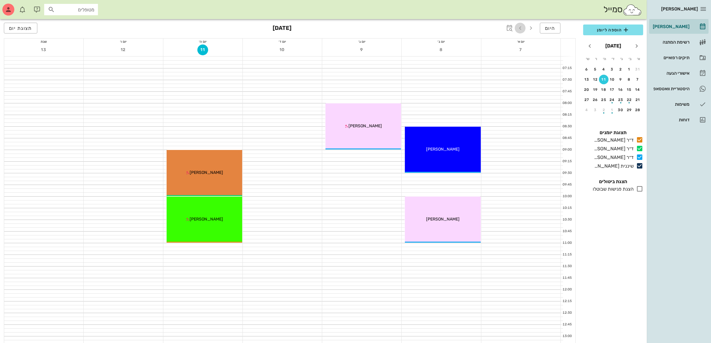
click at [521, 29] on icon "button" at bounding box center [520, 28] width 7 height 7
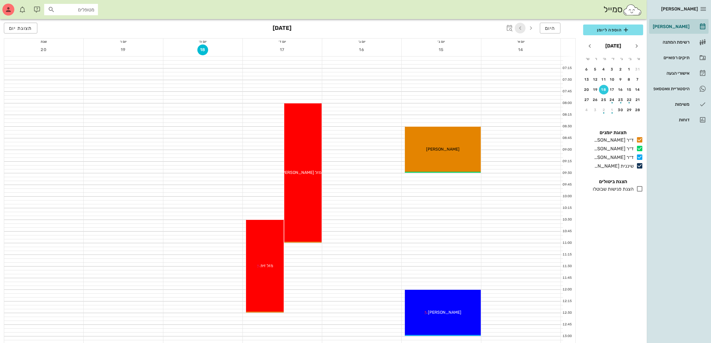
click at [521, 29] on icon "button" at bounding box center [520, 28] width 7 height 7
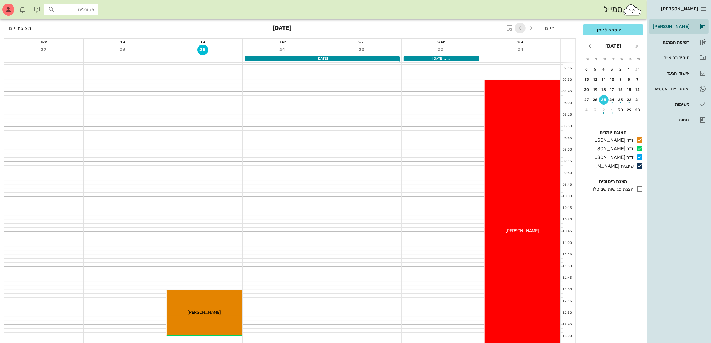
click at [517, 27] on icon "button" at bounding box center [520, 28] width 7 height 7
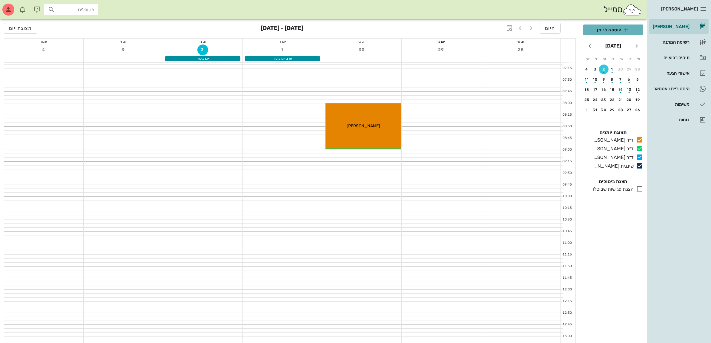
click at [610, 31] on span "הוספה ליומן" at bounding box center [613, 29] width 50 height 7
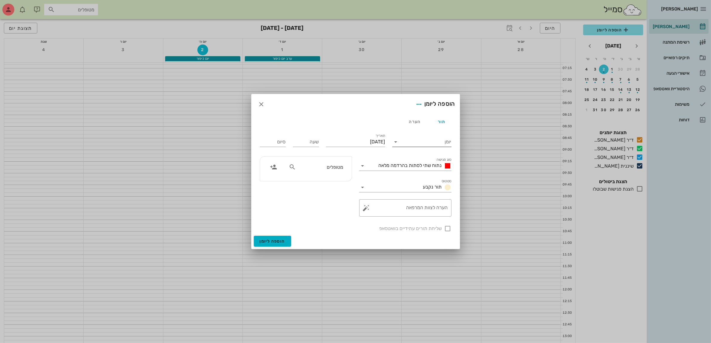
click at [425, 142] on input "יומן" at bounding box center [426, 142] width 51 height 10
click at [424, 146] on div "ד״ר [PERSON_NAME]" at bounding box center [423, 147] width 53 height 6
click at [406, 165] on span "נתוח שתי לסתות בהרדמה מלאה" at bounding box center [410, 166] width 63 height 6
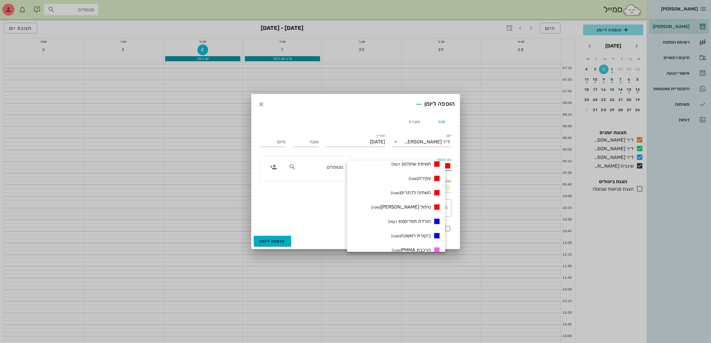
scroll to position [75, 0]
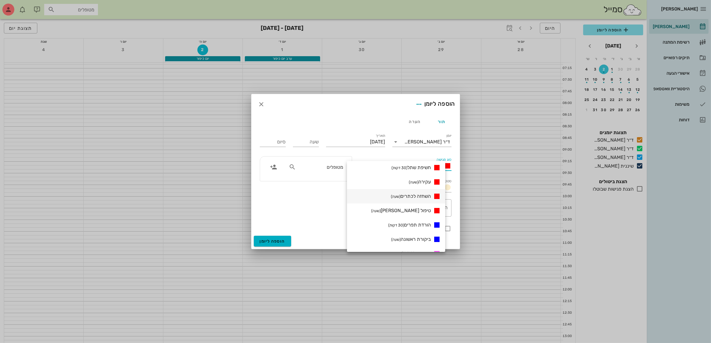
click at [426, 194] on span "השחזה לכתרים (שעה)" at bounding box center [411, 196] width 40 height 6
type input "01:00"
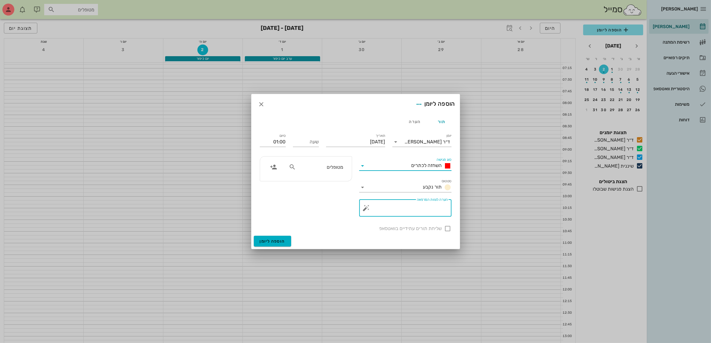
click at [418, 208] on textarea "הערה לצוות המרפאה" at bounding box center [408, 209] width 80 height 14
type textarea "4 כתרים 12/22"
click at [329, 169] on input "מטופלים" at bounding box center [320, 167] width 46 height 8
type input "אי"
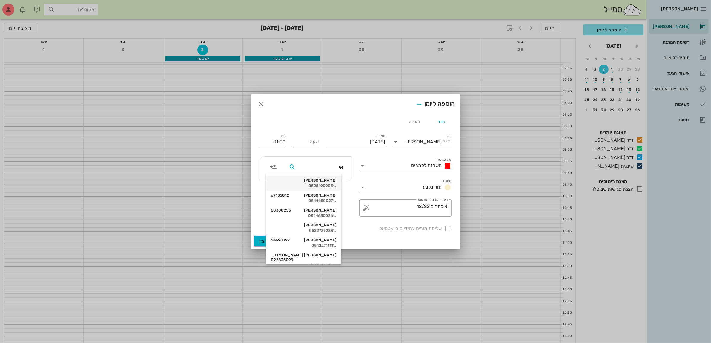
click at [334, 184] on div "0528190905" at bounding box center [304, 185] width 66 height 5
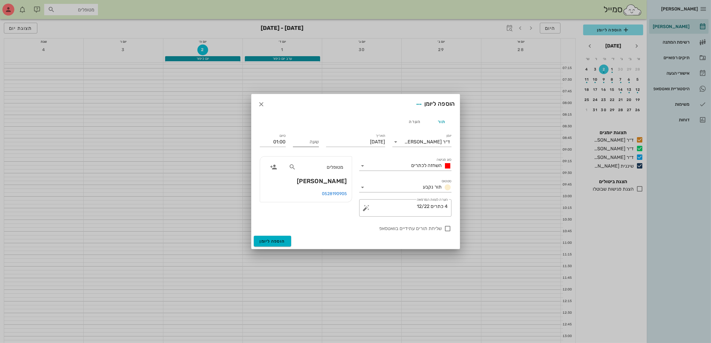
click at [301, 141] on input "שעה" at bounding box center [306, 142] width 26 height 10
type input "08:00"
type input "09:00"
click at [283, 138] on input "09:00" at bounding box center [273, 142] width 26 height 10
click at [450, 229] on div at bounding box center [448, 228] width 10 height 10
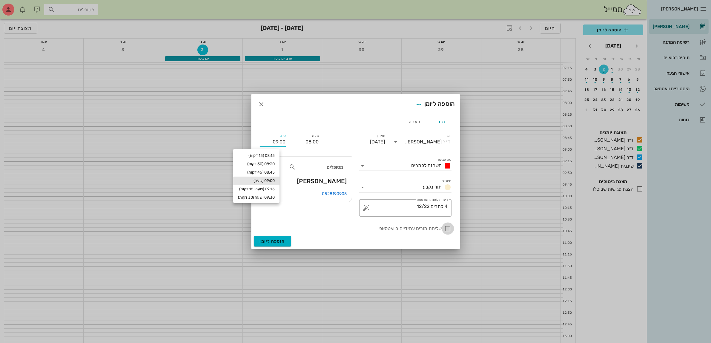
checkbox input "true"
drag, startPoint x: 401, startPoint y: 201, endPoint x: 397, endPoint y: 208, distance: 8.2
click at [399, 205] on div "הערה לצוות המרפאה 4 כתרים 12/22" at bounding box center [408, 207] width 80 height 17
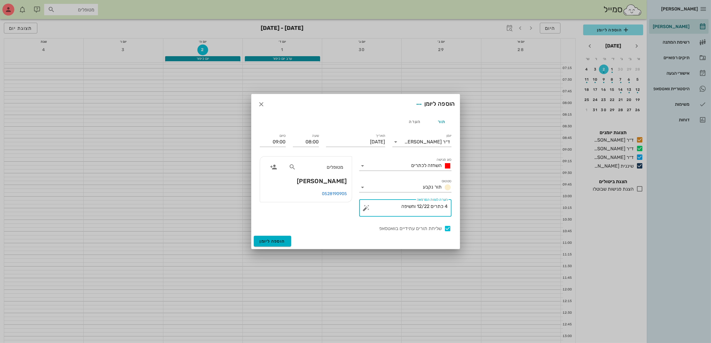
type textarea "4 כתרים 12/22 וחשיפה"
click at [288, 141] on div "סיום 09:00" at bounding box center [272, 141] width 33 height 24
click at [280, 142] on input "09:00" at bounding box center [273, 142] width 26 height 10
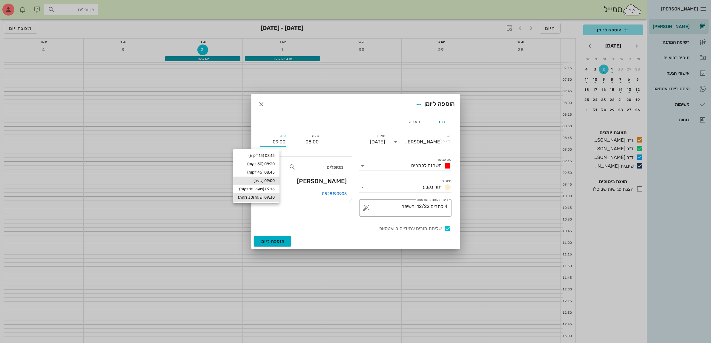
click at [275, 199] on div "09:30 (שעה ו30 דקות)" at bounding box center [256, 197] width 37 height 5
type input "09:30"
click at [419, 166] on span "השחזה לכתרים" at bounding box center [427, 166] width 30 height 6
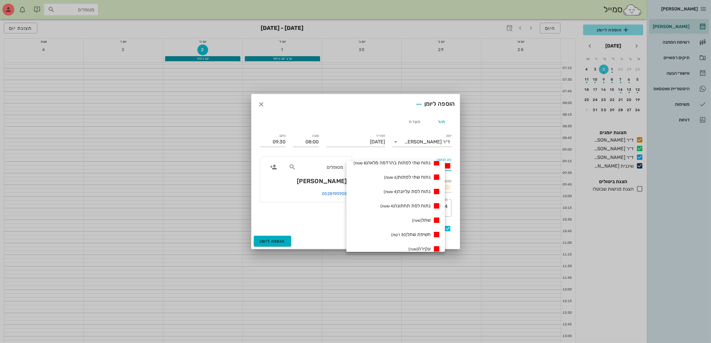
scroll to position [0, 0]
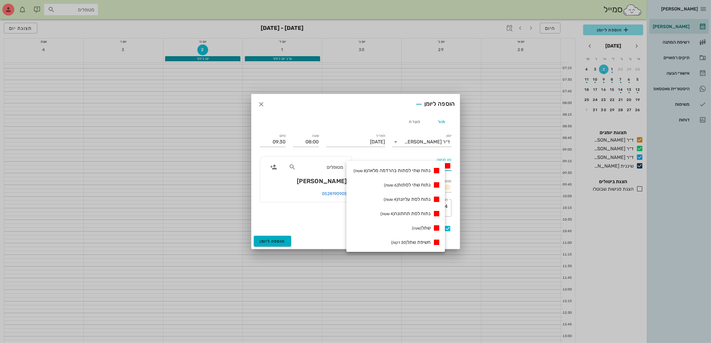
click at [397, 128] on div "תור הערה" at bounding box center [355, 121] width 199 height 14
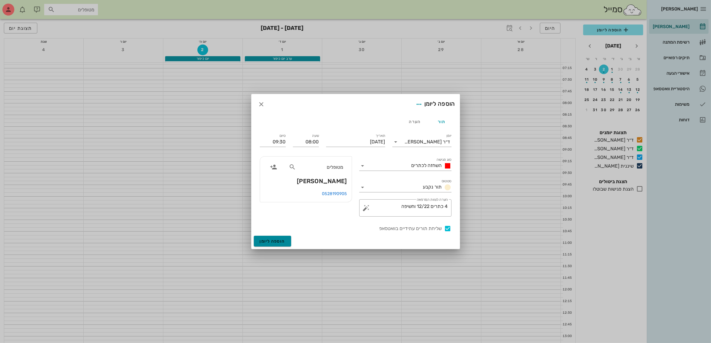
click at [272, 241] on span "הוספה ליומן" at bounding box center [272, 241] width 25 height 5
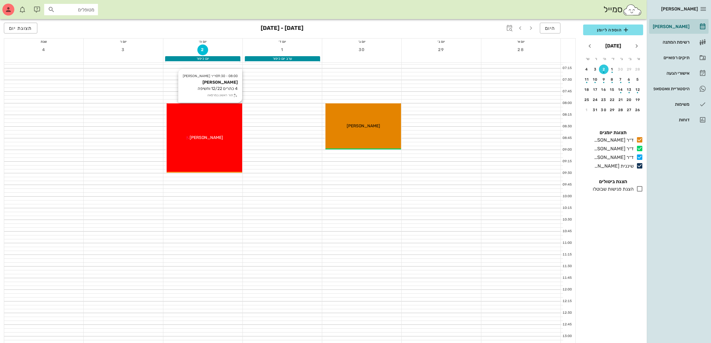
click at [203, 121] on div "08:00 - 09:30 ד״ר [PERSON_NAME] [PERSON_NAME] 4 כתרים 12/22 וחשיפה תור ראשון במ…" at bounding box center [205, 137] width 76 height 69
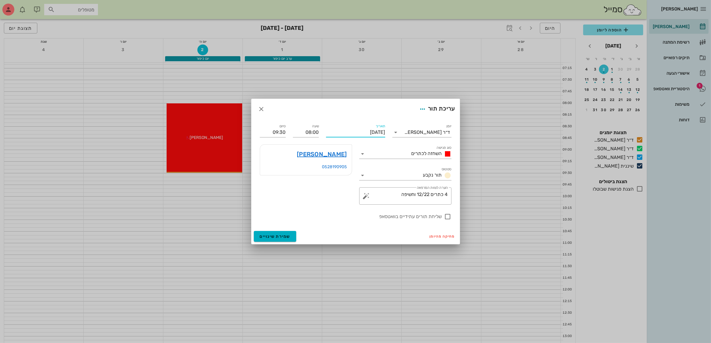
click at [370, 131] on input "[DATE]" at bounding box center [355, 133] width 59 height 10
click at [386, 145] on icon "חודש שעבר" at bounding box center [387, 144] width 7 height 7
click at [374, 206] on div "29" at bounding box center [377, 208] width 10 height 4
type input "[DATE]"
click at [446, 219] on div at bounding box center [448, 217] width 10 height 10
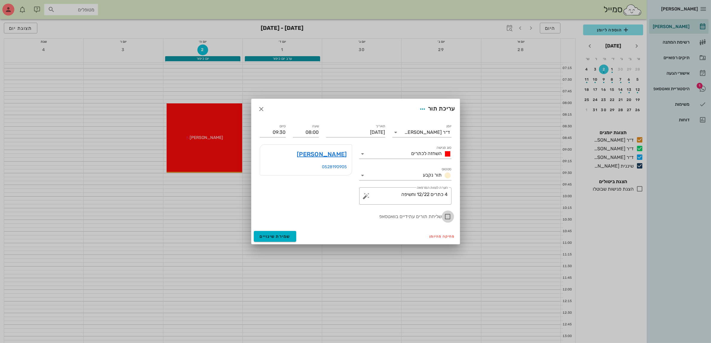
checkbox input "true"
click at [270, 238] on span "שמירת שינויים" at bounding box center [275, 236] width 31 height 5
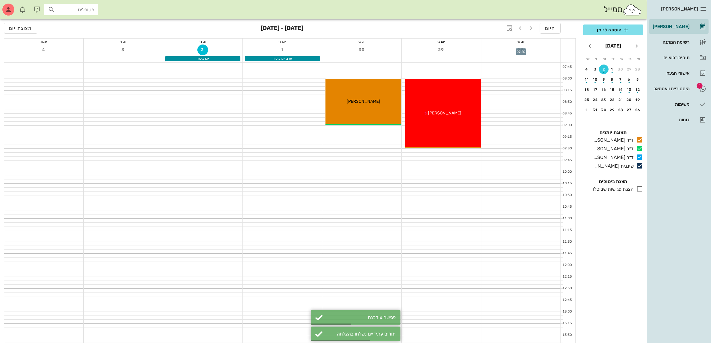
scroll to position [37, 0]
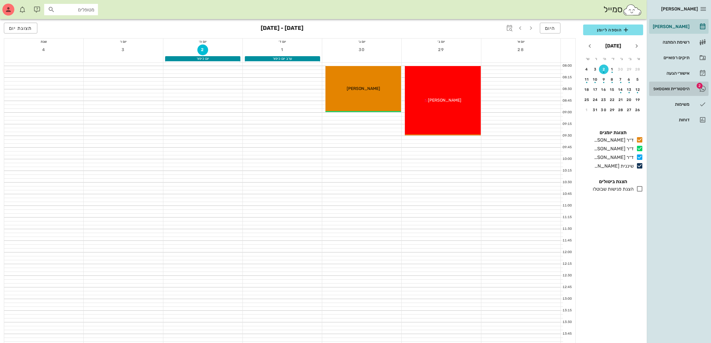
click at [664, 86] on div "היסטוריית וואטסאפ" at bounding box center [671, 88] width 38 height 5
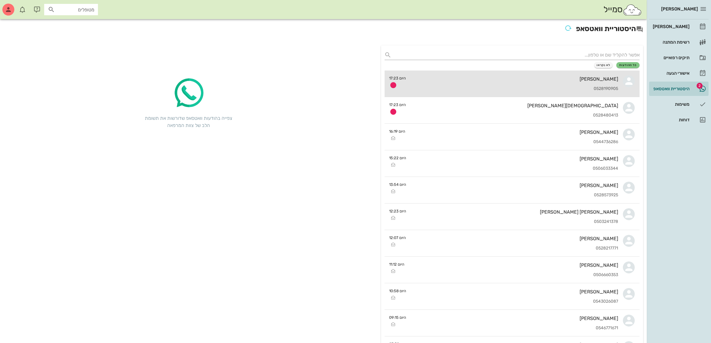
click at [564, 79] on div "[PERSON_NAME]" at bounding box center [515, 79] width 208 height 6
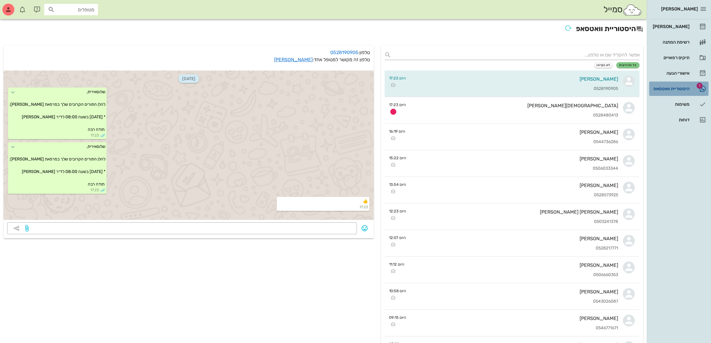
click at [665, 85] on div "היסטוריית וואטסאפ" at bounding box center [671, 89] width 38 height 10
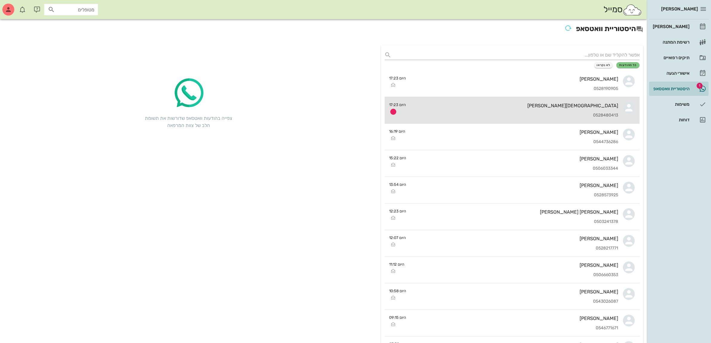
click at [544, 105] on div "[DEMOGRAPHIC_DATA][PERSON_NAME]" at bounding box center [515, 106] width 208 height 6
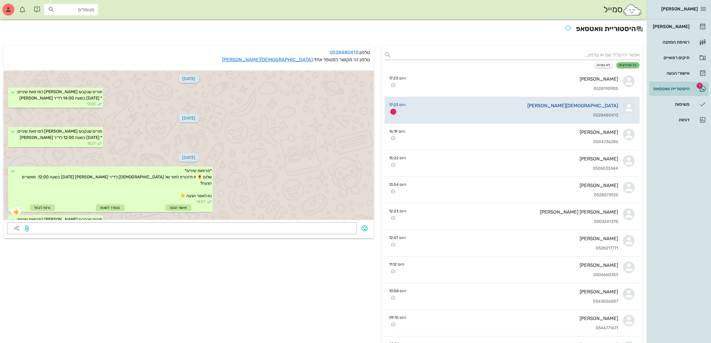
scroll to position [456, 0]
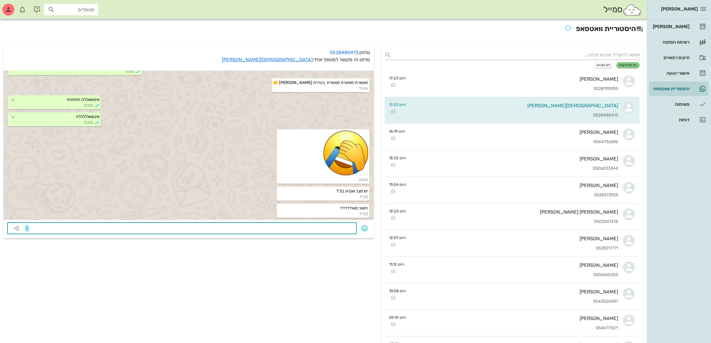
click at [297, 229] on textarea at bounding box center [192, 229] width 324 height 10
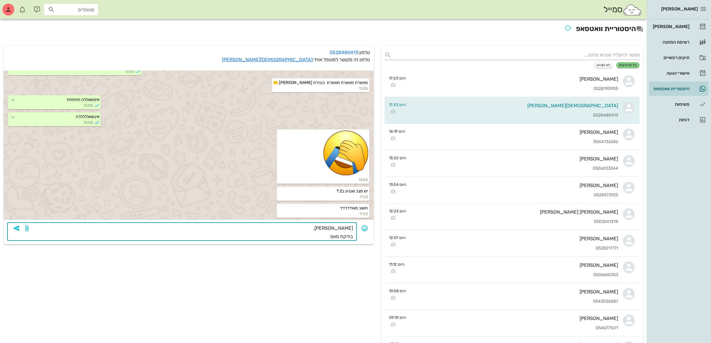
type textarea "[PERSON_NAME], בודקת מאמי"
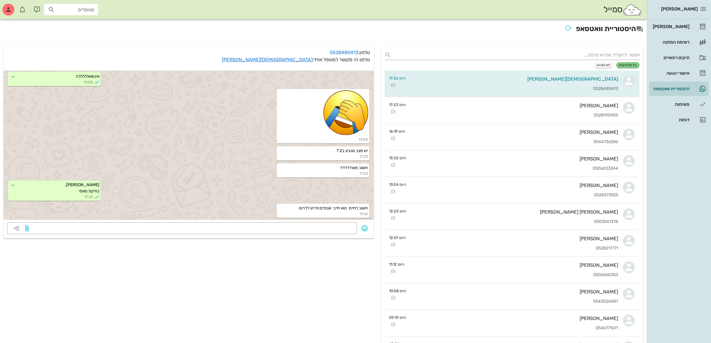
scroll to position [496, 0]
click at [676, 23] on div "[PERSON_NAME]" at bounding box center [671, 27] width 38 height 10
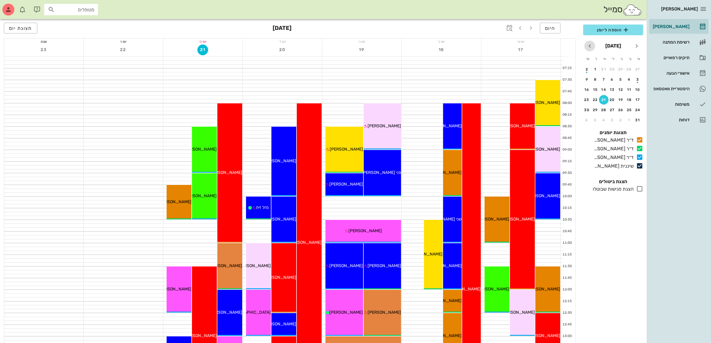
click at [592, 44] on icon "חודש הבא" at bounding box center [590, 45] width 7 height 7
click at [591, 45] on icon "חודש הבא" at bounding box center [590, 45] width 7 height 7
click at [604, 67] on div "2" at bounding box center [604, 69] width 10 height 4
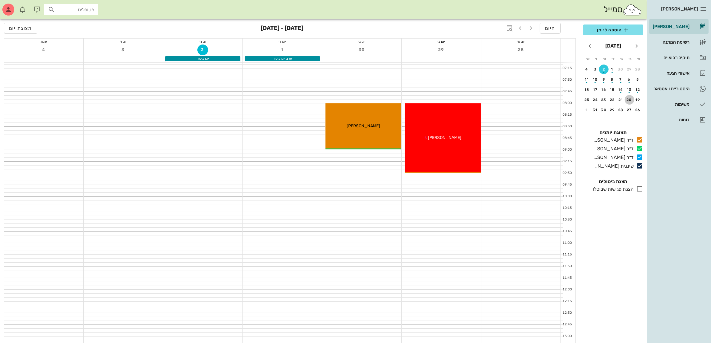
click at [628, 98] on div "20" at bounding box center [630, 100] width 10 height 4
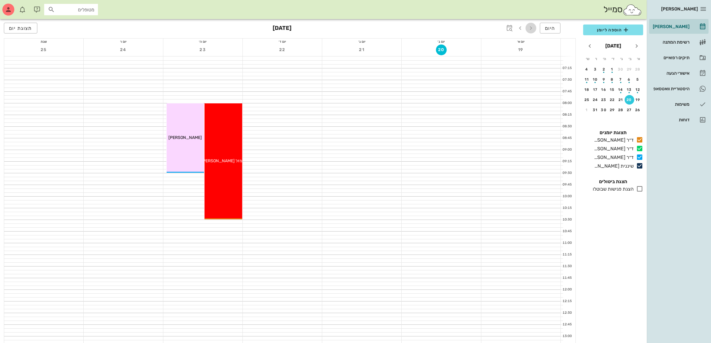
click at [533, 25] on icon "button" at bounding box center [531, 28] width 7 height 7
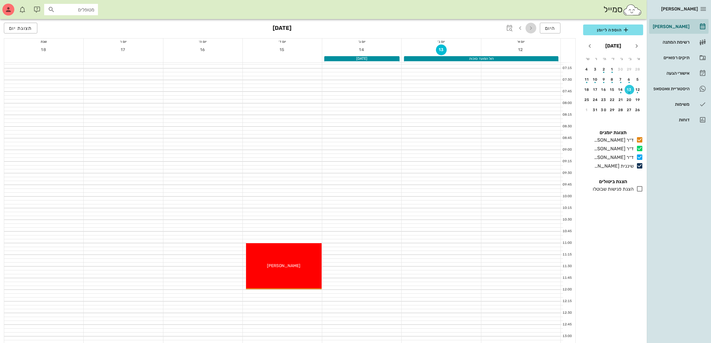
click at [531, 28] on icon "button" at bounding box center [531, 28] width 7 height 7
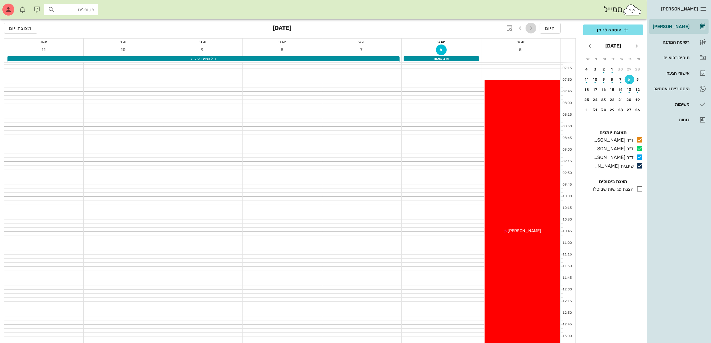
click at [532, 29] on icon "button" at bounding box center [531, 28] width 7 height 7
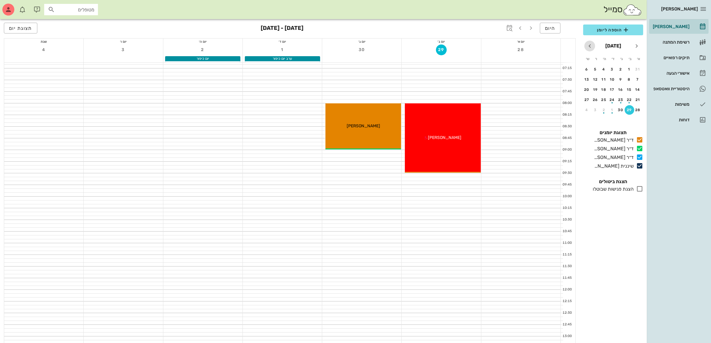
click at [592, 45] on icon "חודש הבא" at bounding box center [590, 45] width 7 height 7
click at [629, 98] on div "20" at bounding box center [630, 100] width 10 height 4
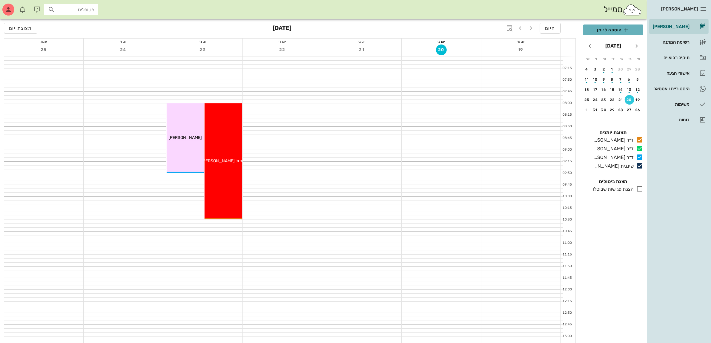
click at [616, 34] on button "הוספה ליומן" at bounding box center [614, 30] width 60 height 11
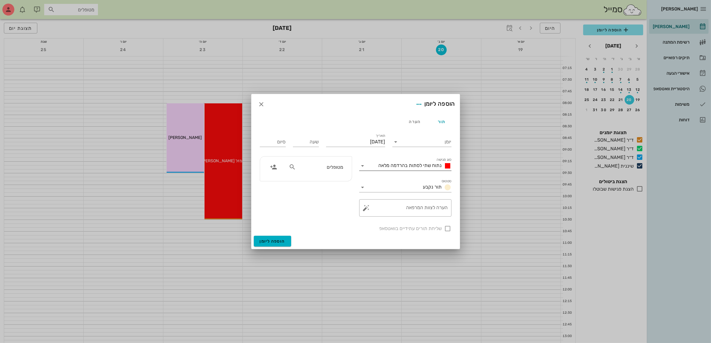
click at [405, 163] on span "נתוח שתי לסתות בהרדמה מלאה" at bounding box center [410, 166] width 63 height 6
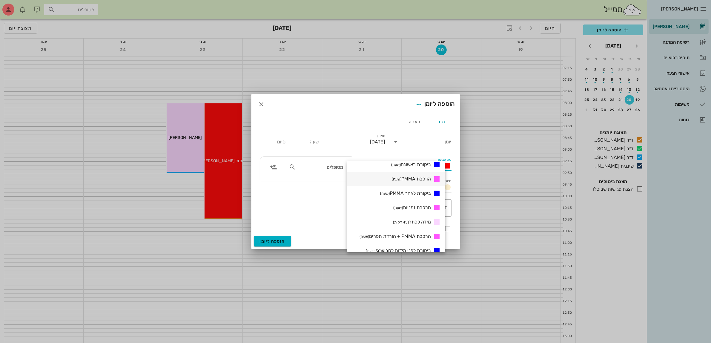
scroll to position [187, 0]
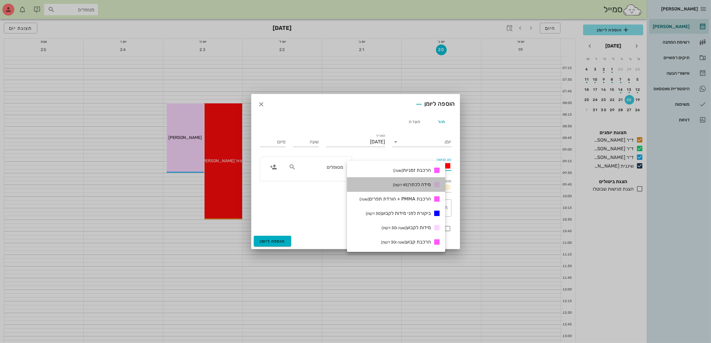
click at [419, 187] on span "מידה לכתר (45 דקות)" at bounding box center [412, 185] width 38 height 6
type input "00:45"
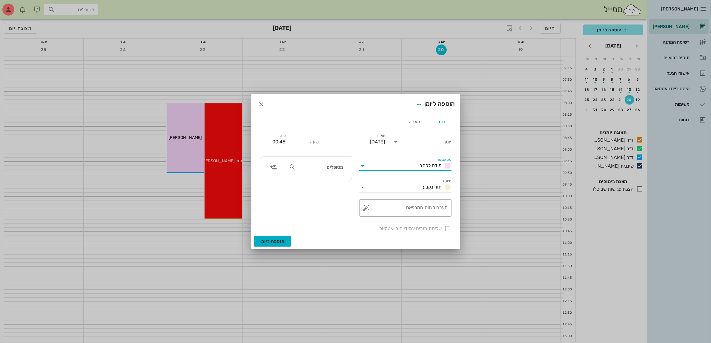
click at [299, 130] on div "שעה" at bounding box center [306, 141] width 33 height 24
drag, startPoint x: 314, startPoint y: 141, endPoint x: 317, endPoint y: 135, distance: 6.7
click at [314, 141] on input "שעה" at bounding box center [306, 142] width 26 height 10
type input "08:00"
click at [278, 141] on input "08:45" at bounding box center [273, 142] width 26 height 10
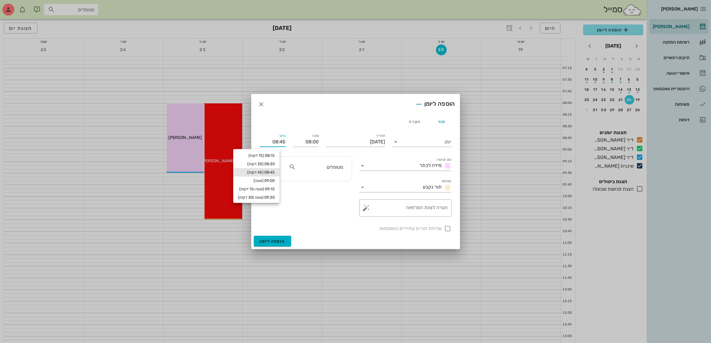
click at [269, 143] on input "08:45" at bounding box center [273, 142] width 26 height 10
click at [276, 140] on input "08:45" at bounding box center [273, 142] width 26 height 10
click at [275, 179] on div "09:00 (שעה)" at bounding box center [256, 180] width 37 height 5
type input "09:00"
click at [410, 141] on input "יומן" at bounding box center [426, 142] width 51 height 10
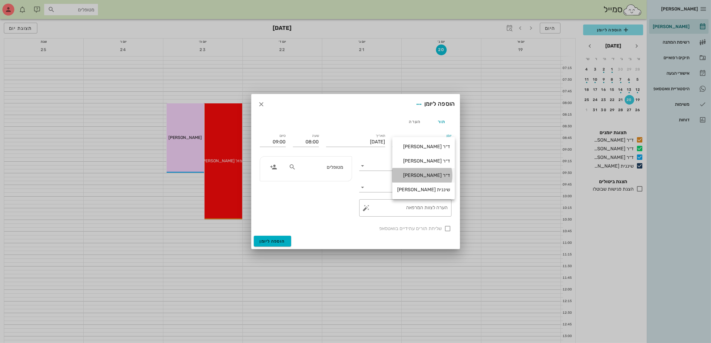
click at [429, 175] on div "ד״ר [PERSON_NAME]" at bounding box center [423, 175] width 53 height 6
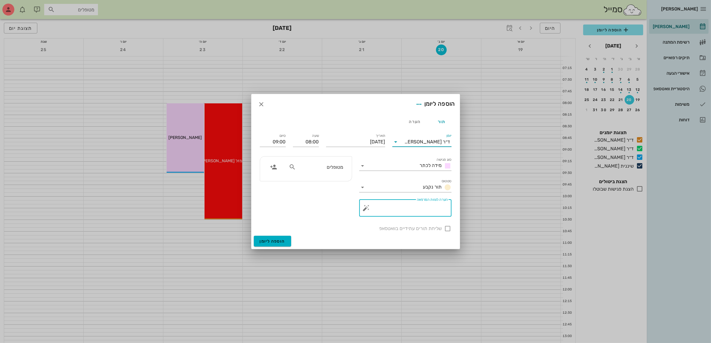
click at [398, 211] on textarea "הערה לצוות המרפאה" at bounding box center [408, 209] width 80 height 14
click at [449, 227] on div "שליחת תורים עתידיים בוואטסאפ" at bounding box center [355, 228] width 199 height 16
click at [275, 241] on span "הוספה ליומן" at bounding box center [272, 241] width 25 height 5
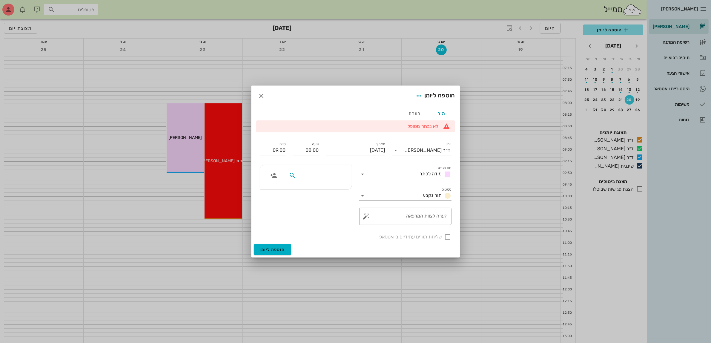
click at [328, 178] on input "text" at bounding box center [320, 176] width 46 height 8
type input "איר"
click at [332, 189] on div "[PERSON_NAME]" at bounding box center [320, 188] width 61 height 5
click at [275, 252] on button "הוספה ליומן" at bounding box center [272, 249] width 37 height 11
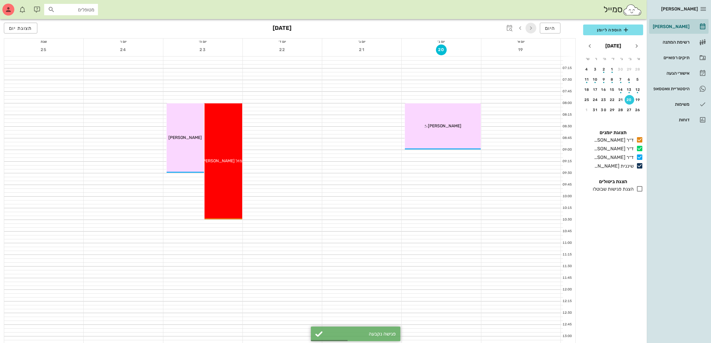
click at [529, 29] on icon "button" at bounding box center [531, 28] width 7 height 7
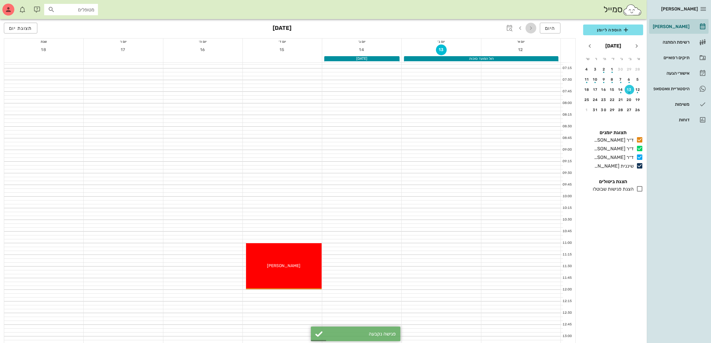
click at [529, 28] on icon "button" at bounding box center [531, 28] width 7 height 7
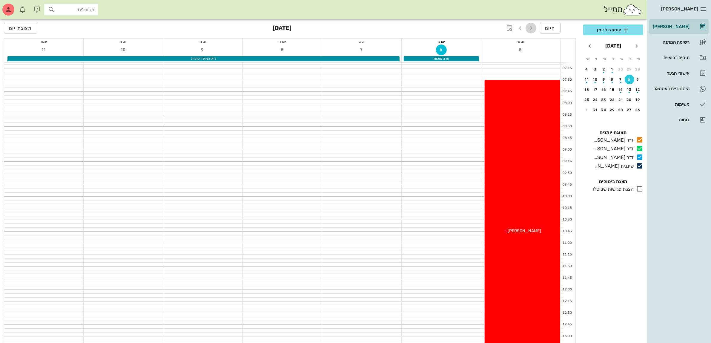
click at [529, 28] on icon "button" at bounding box center [531, 28] width 7 height 7
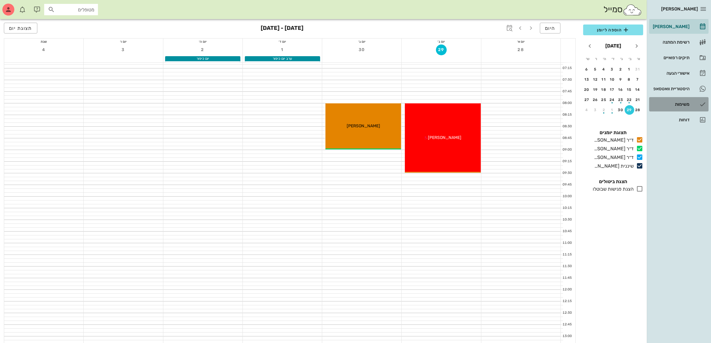
click at [678, 106] on div "משימות" at bounding box center [671, 104] width 38 height 5
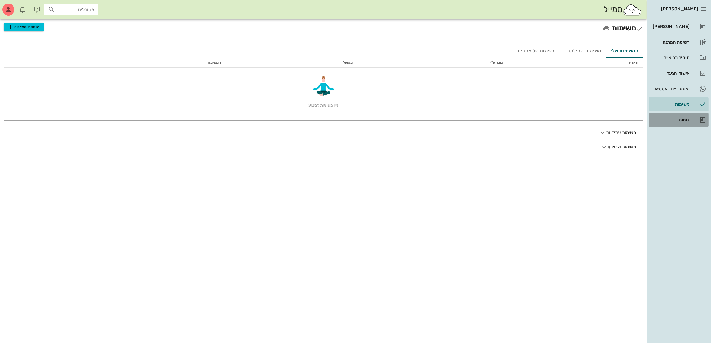
click at [680, 121] on div "דוחות" at bounding box center [671, 119] width 38 height 5
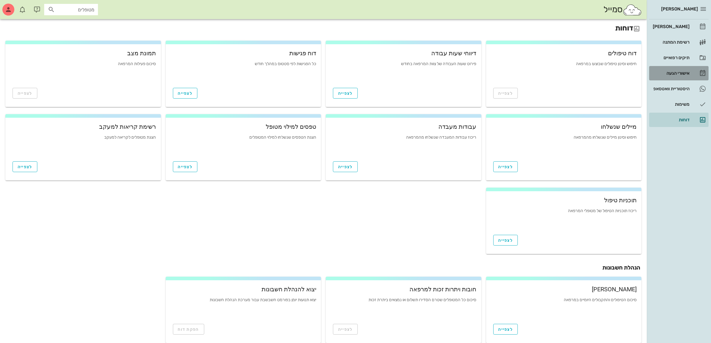
click at [675, 74] on div "אישורי הגעה" at bounding box center [671, 73] width 38 height 5
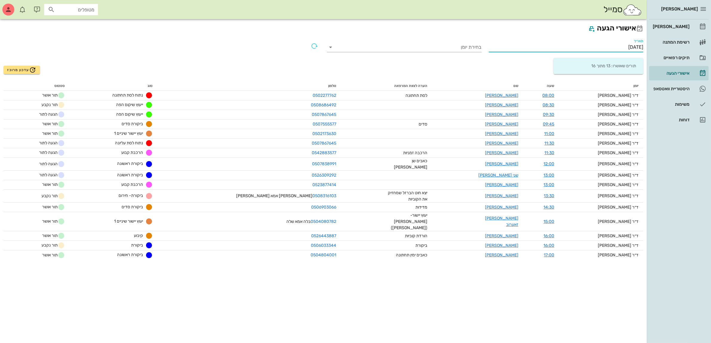
click at [613, 47] on input "[DATE]" at bounding box center [566, 47] width 155 height 10
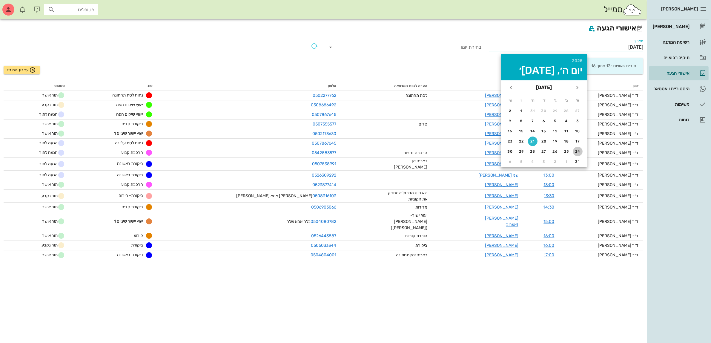
click at [577, 149] on div "24" at bounding box center [578, 151] width 10 height 4
type input "[DATE]"
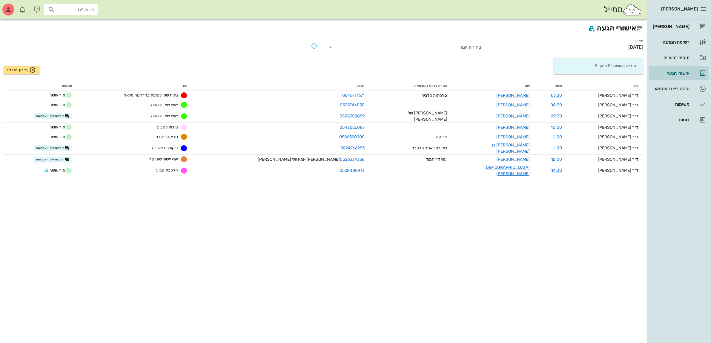
click at [261, 57] on div "עדכון מרוכז" at bounding box center [162, 65] width 324 height 23
click at [674, 22] on div "[PERSON_NAME]" at bounding box center [671, 27] width 38 height 10
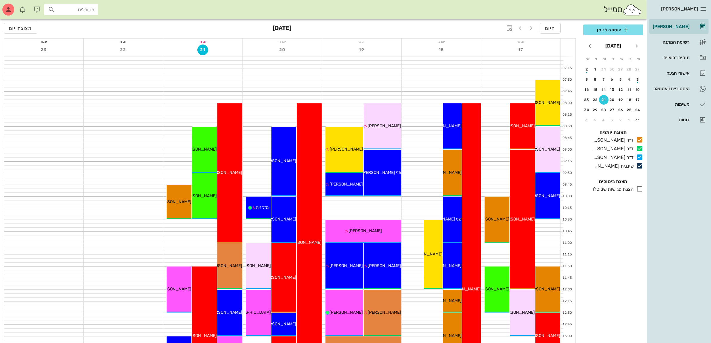
click at [574, 7] on div "סמייל מטופלים" at bounding box center [323, 9] width 647 height 19
click at [66, 9] on input "text" at bounding box center [75, 10] width 38 height 8
type input "בני"
click at [76, 24] on div "[PERSON_NAME] 034301481" at bounding box center [60, 22] width 66 height 5
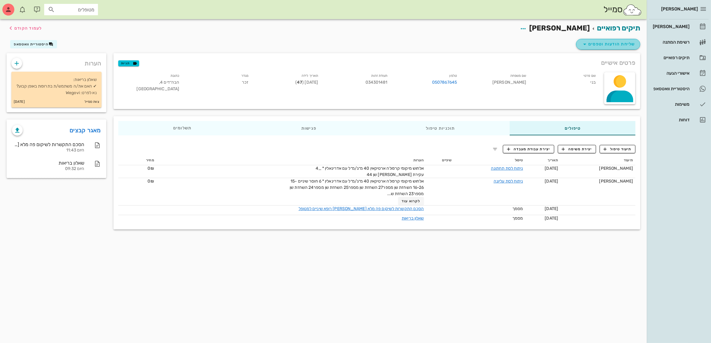
click at [610, 42] on span "שליחת הודעות וטפסים" at bounding box center [608, 44] width 54 height 7
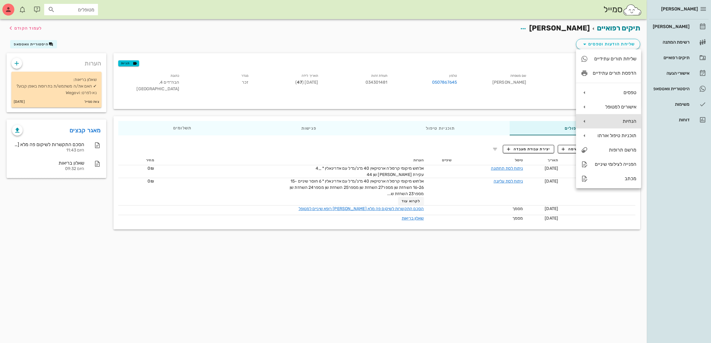
click at [616, 120] on div "הנחיות" at bounding box center [615, 121] width 44 height 6
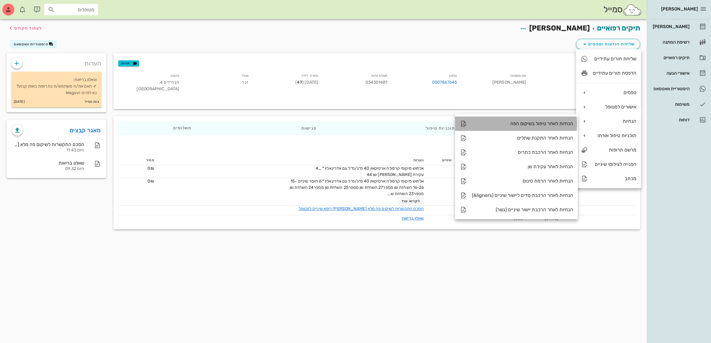
click at [549, 123] on div "הנחיות לאחר טיפול בשיקום הפה" at bounding box center [522, 124] width 101 height 6
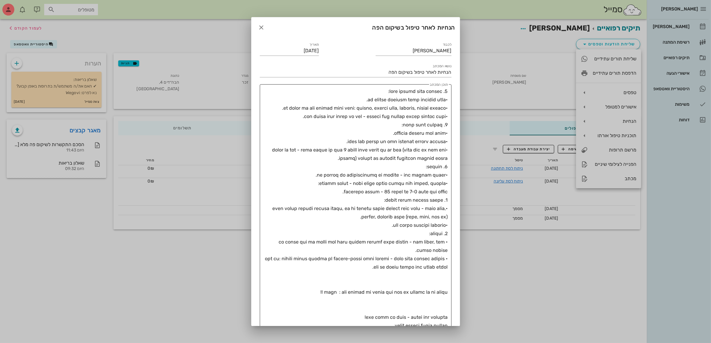
scroll to position [172, 0]
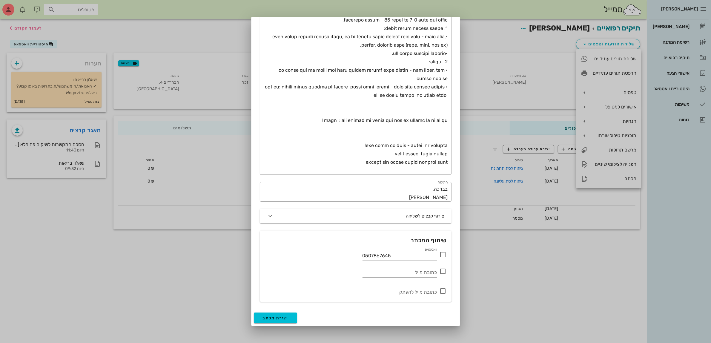
click at [444, 255] on icon at bounding box center [443, 254] width 7 height 7
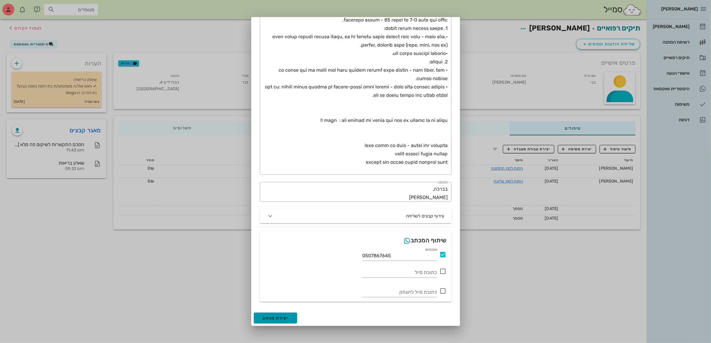
click at [279, 318] on span "יצירת מכתב" at bounding box center [276, 318] width 26 height 5
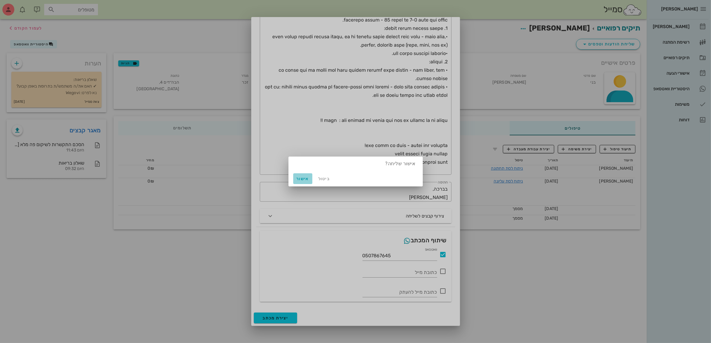
click at [299, 181] on span "אישור" at bounding box center [303, 178] width 14 height 5
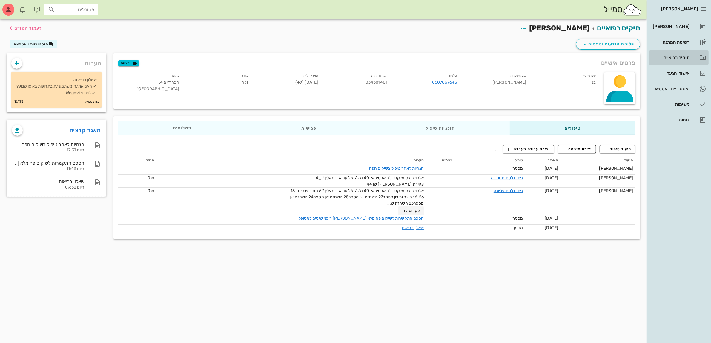
click at [680, 55] on div "תיקים רפואיים" at bounding box center [671, 57] width 38 height 5
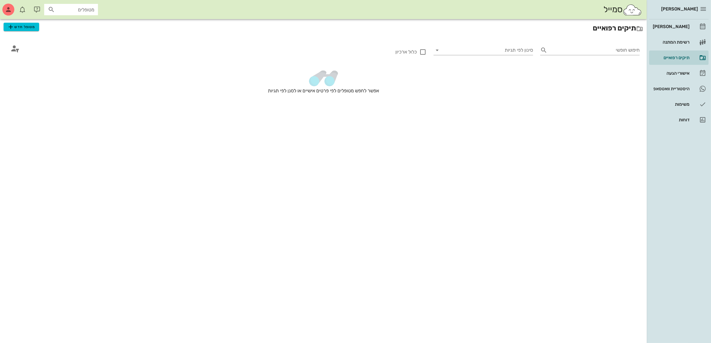
click at [42, 46] on div at bounding box center [30, 49] width 53 height 24
click at [83, 9] on input "text" at bounding box center [75, 10] width 38 height 8
click at [558, 49] on input "חיפוש חופשי" at bounding box center [595, 50] width 90 height 10
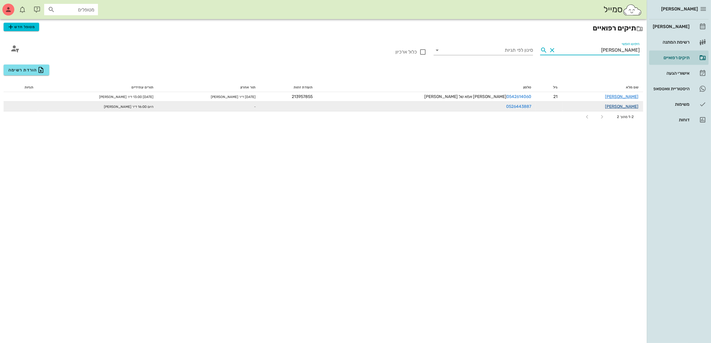
type input "[PERSON_NAME]"
click at [628, 106] on link "[PERSON_NAME]" at bounding box center [621, 106] width 33 height 5
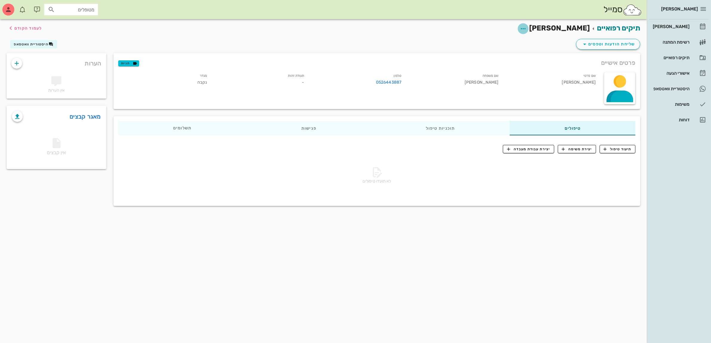
click at [527, 28] on icon "button" at bounding box center [523, 28] width 7 height 7
click at [539, 42] on div "עריכת פרטי מטופל" at bounding box center [524, 43] width 45 height 6
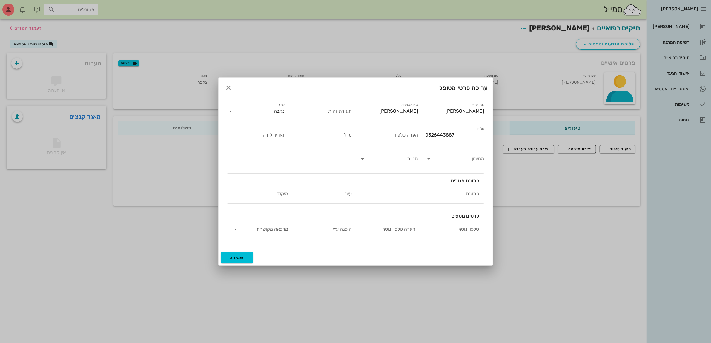
click at [332, 114] on input "תעודת זהות" at bounding box center [322, 111] width 59 height 10
type input "207232844"
click at [278, 135] on input "תאריך לידה" at bounding box center [256, 135] width 59 height 10
type input "[DATE]"
click at [441, 193] on input "כתובת" at bounding box center [419, 194] width 120 height 10
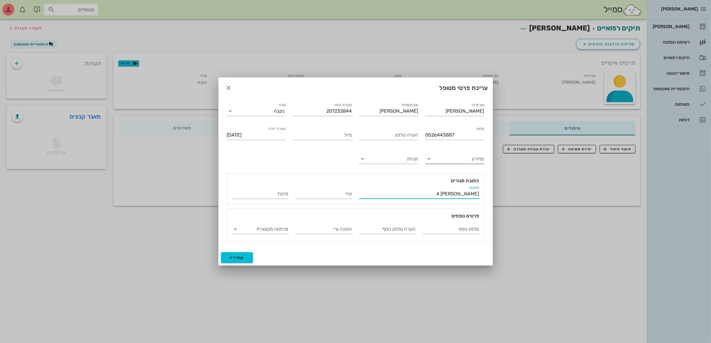
type input "[PERSON_NAME] 4"
type input "[GEOGRAPHIC_DATA]"
click at [245, 256] on button "שמירה" at bounding box center [237, 257] width 32 height 11
type input "[DATE]"
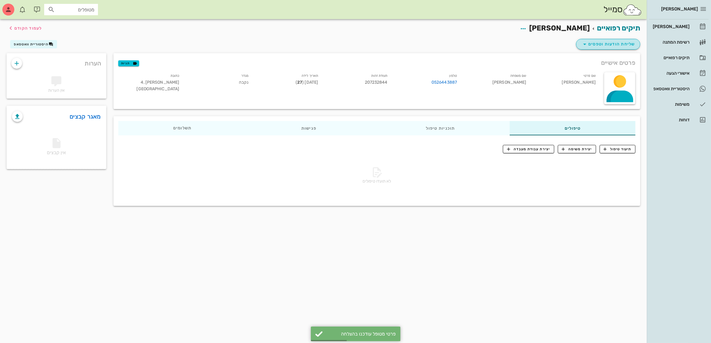
click at [586, 43] on icon "button" at bounding box center [584, 44] width 7 height 7
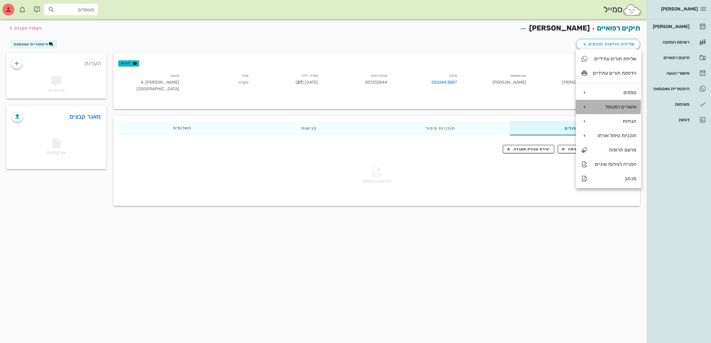
click at [612, 106] on div "אישורים למטופל" at bounding box center [615, 107] width 44 height 6
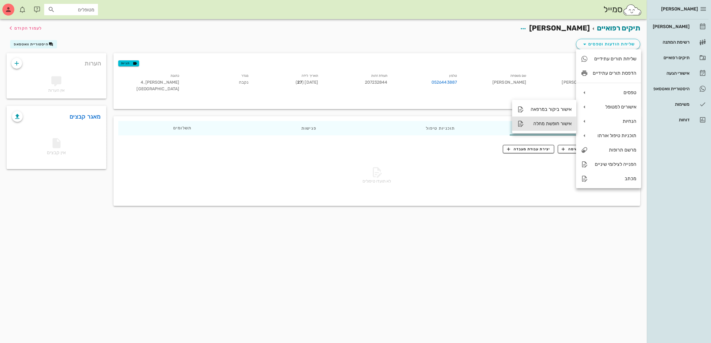
click at [551, 123] on div "אישור חופשת מחלה" at bounding box center [550, 124] width 43 height 6
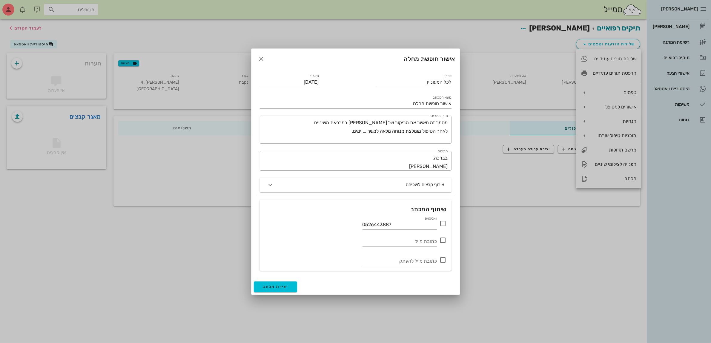
click at [443, 224] on icon at bounding box center [443, 223] width 7 height 7
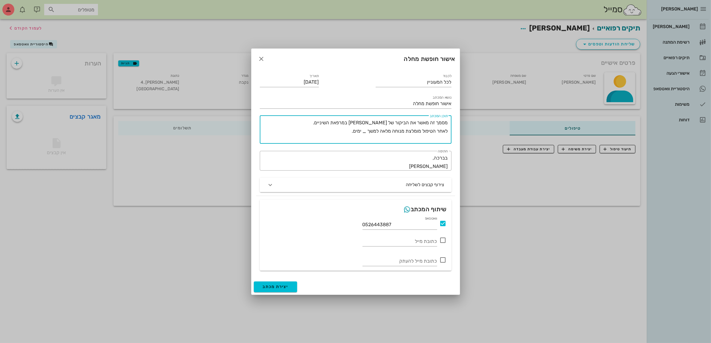
click at [365, 130] on textarea "מסמך זה מאשר את הביקור של [PERSON_NAME] במרפאת השיניים. לאחר הטיפול מומלצת מנוח…" at bounding box center [354, 131] width 187 height 25
type textarea "מסמך זה מאשר את הביקור של [PERSON_NAME] במרפאת השיניים. לאחר הטיפול מומלצת מנוח…"
click at [293, 82] on input "[DATE]" at bounding box center [289, 82] width 59 height 10
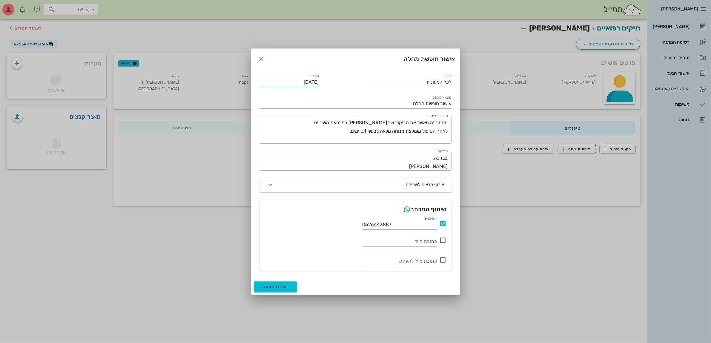
click at [293, 82] on input "[DATE]" at bounding box center [289, 82] width 59 height 10
drag, startPoint x: 297, startPoint y: 81, endPoint x: 265, endPoint y: 90, distance: 33.3
click at [265, 90] on div "תאריך [DATE]" at bounding box center [289, 80] width 66 height 22
type input "[DATE]"
click at [272, 283] on button "יצירת מכתב" at bounding box center [276, 286] width 44 height 11
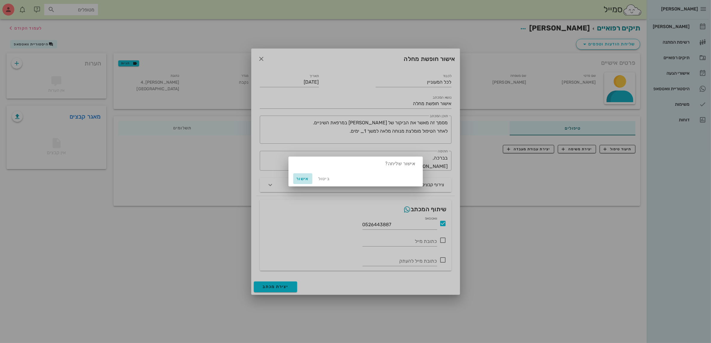
click at [304, 177] on span "אישור" at bounding box center [303, 178] width 14 height 5
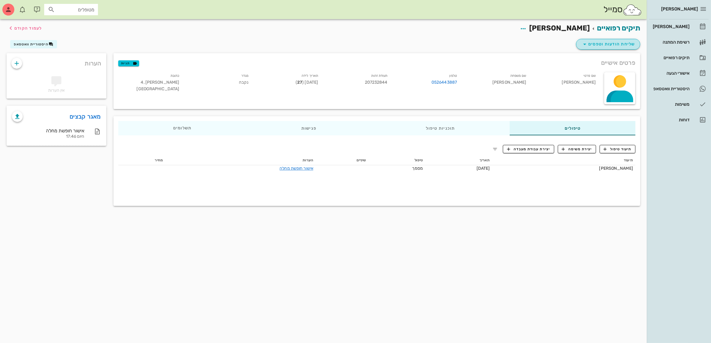
click at [606, 45] on span "שליחת הודעות וטפסים" at bounding box center [608, 44] width 54 height 7
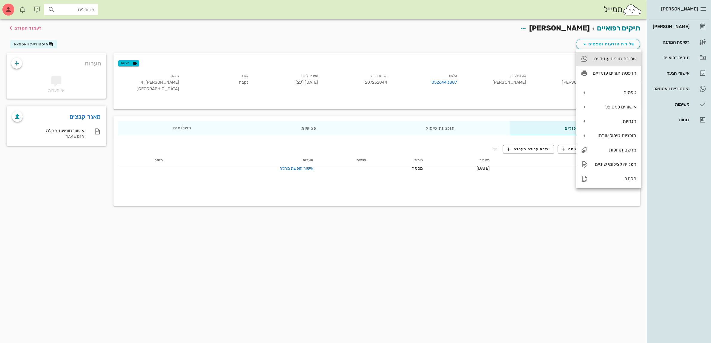
click at [607, 60] on div "שליחת תורים עתידיים" at bounding box center [615, 59] width 44 height 6
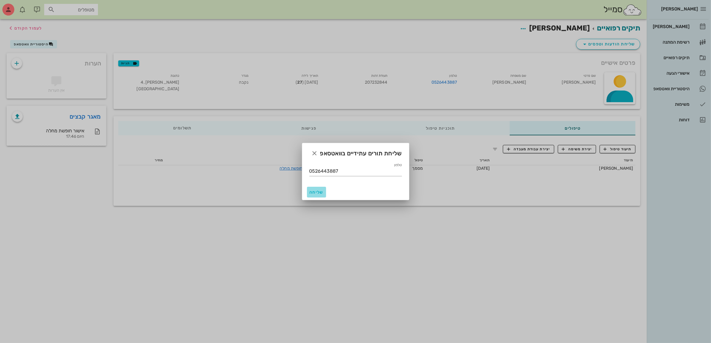
click at [313, 191] on span "שליחה" at bounding box center [317, 192] width 14 height 5
click at [313, 153] on icon "button" at bounding box center [314, 153] width 7 height 7
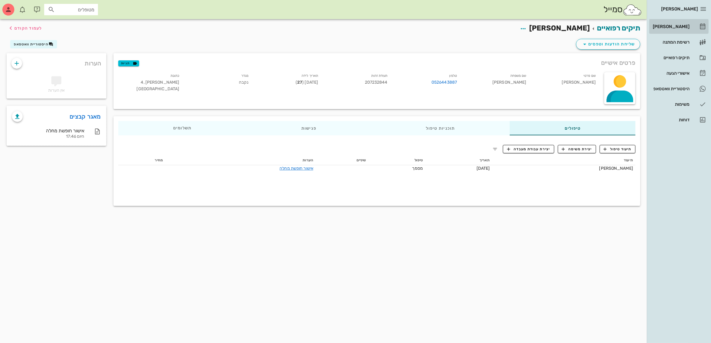
click at [672, 27] on div "[PERSON_NAME]" at bounding box center [671, 26] width 38 height 5
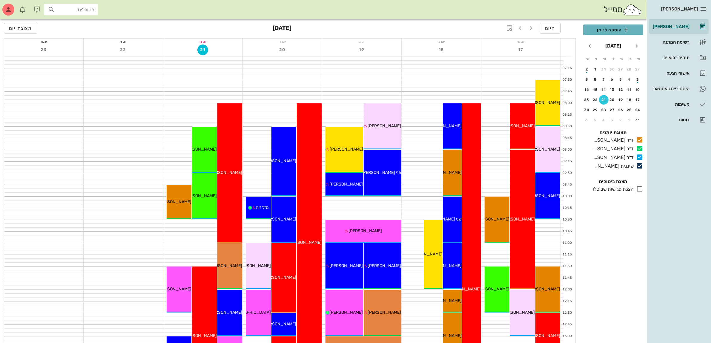
click at [598, 29] on span "הוספה ליומן" at bounding box center [613, 29] width 50 height 7
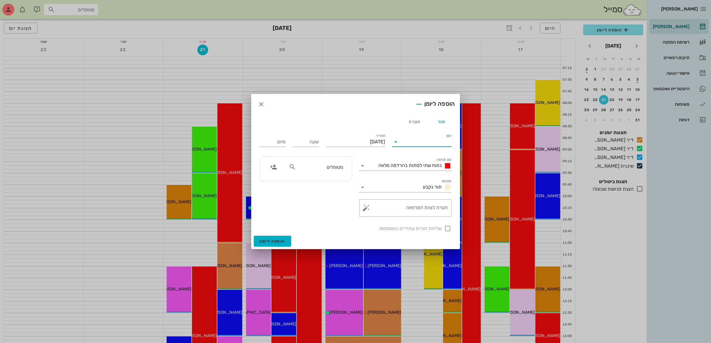
click at [425, 144] on input "יומן" at bounding box center [426, 142] width 51 height 10
click at [422, 162] on div "ד״ר [PERSON_NAME]" at bounding box center [423, 161] width 53 height 6
click at [421, 164] on span "נתוח שתי לסתות בהרדמה מלאה" at bounding box center [410, 166] width 63 height 6
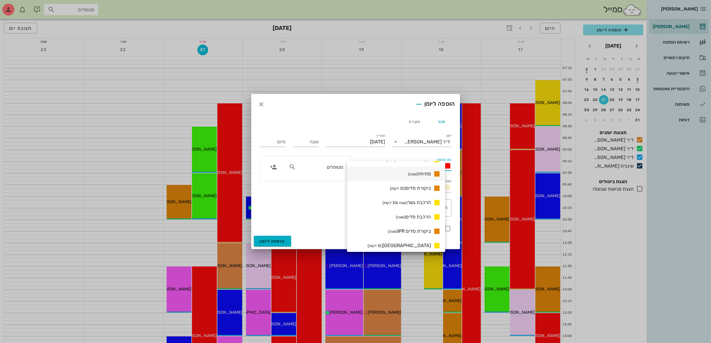
scroll to position [411, 0]
click at [417, 202] on span "הרכבת סדים (שעה)" at bounding box center [413, 204] width 35 height 6
type input "01:00"
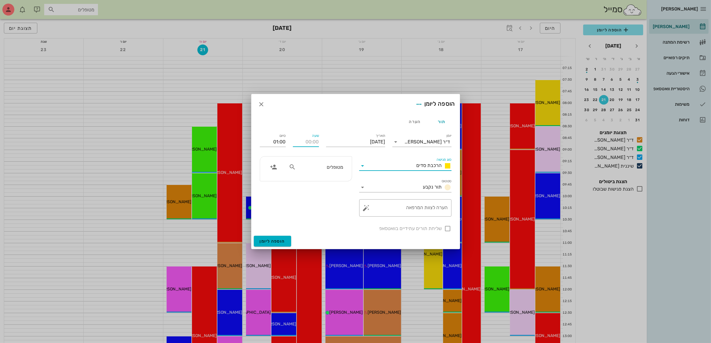
drag, startPoint x: 308, startPoint y: 140, endPoint x: 287, endPoint y: 140, distance: 20.6
click at [306, 140] on input "שעה" at bounding box center [306, 142] width 26 height 10
type input "1600"
type input "17:00"
type input "16:00"
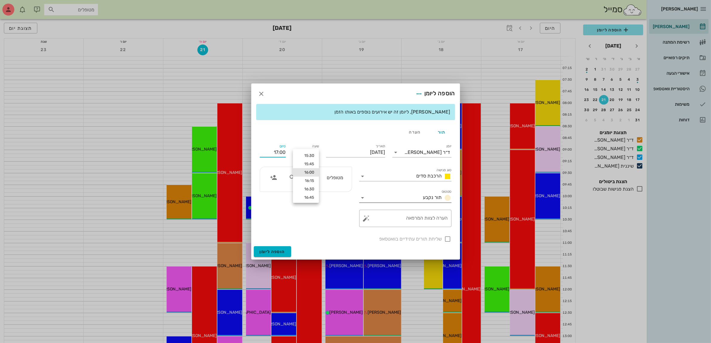
click at [408, 199] on input "סטטוס" at bounding box center [394, 198] width 53 height 10
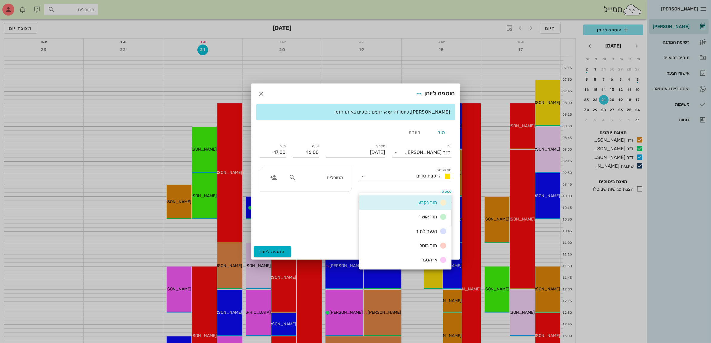
click at [290, 177] on icon at bounding box center [292, 177] width 7 height 7
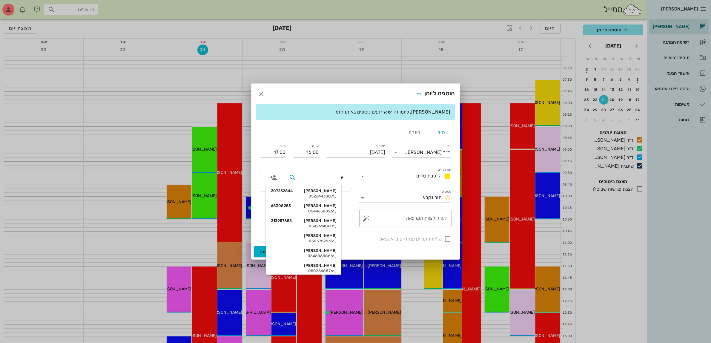
type input "יוב"
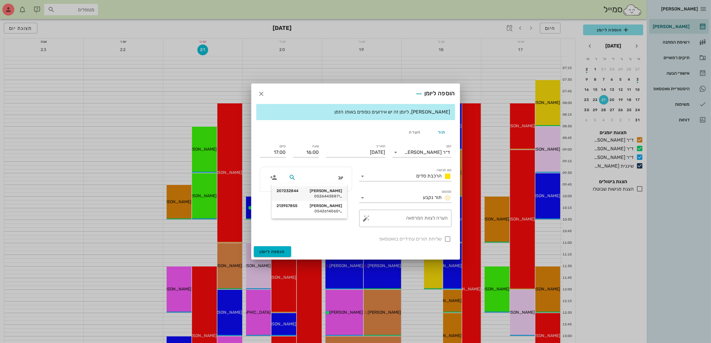
click at [327, 197] on div "0526443887" at bounding box center [310, 196] width 66 height 5
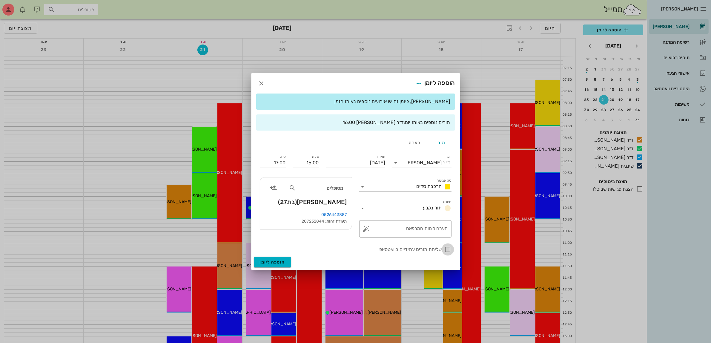
click at [448, 251] on div at bounding box center [448, 249] width 10 height 10
checkbox input "true"
click at [355, 162] on input "[DATE]" at bounding box center [355, 163] width 59 height 10
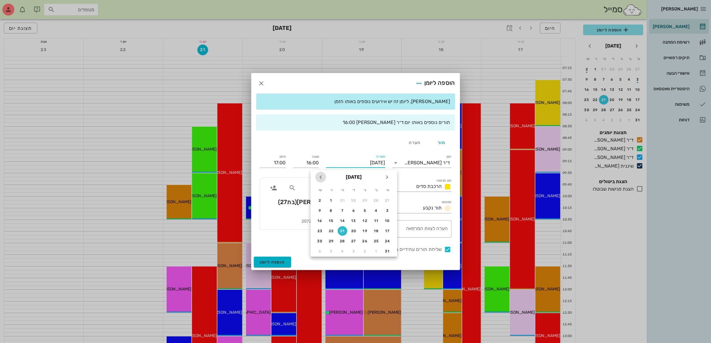
click at [323, 178] on icon "חודש הבא" at bounding box center [320, 177] width 7 height 7
click at [352, 200] on div "3" at bounding box center [354, 200] width 10 height 4
type input "[DATE]"
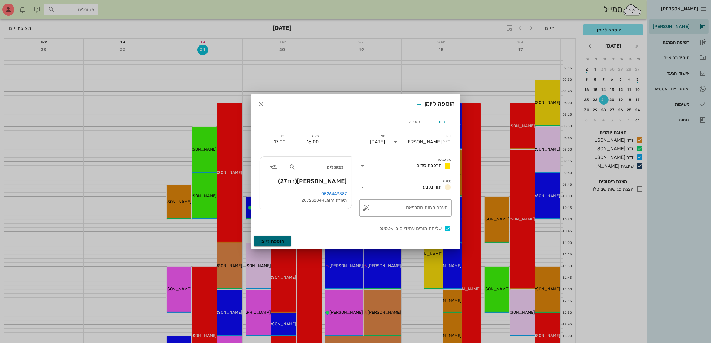
click at [275, 242] on span "הוספה ליומן" at bounding box center [272, 241] width 25 height 5
